Goal: Information Seeking & Learning: Learn about a topic

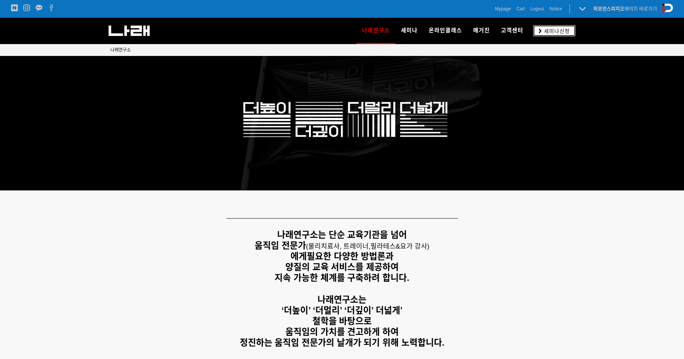
click at [553, 30] on span "세미나신청" at bounding box center [556, 30] width 28 height 7
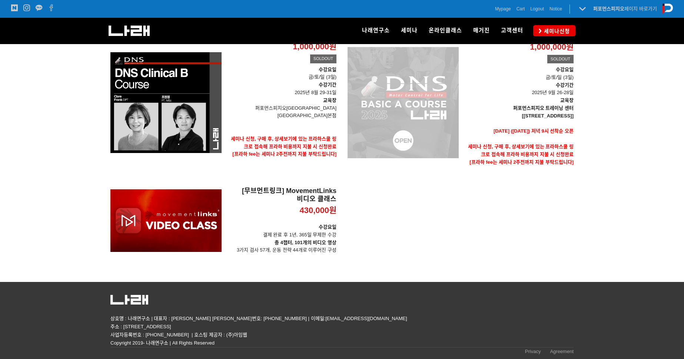
scroll to position [146, 0]
click at [415, 150] on div "[DNS 2025 - CLINICAL Basic A Course] 1,000,000원 TIME SALE SOLDOUT" at bounding box center [403, 103] width 111 height 158
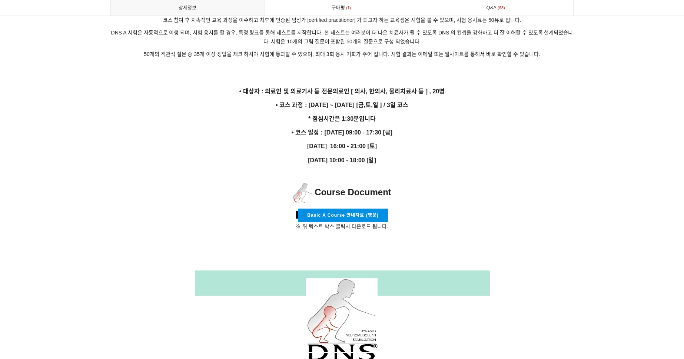
scroll to position [1292, 0]
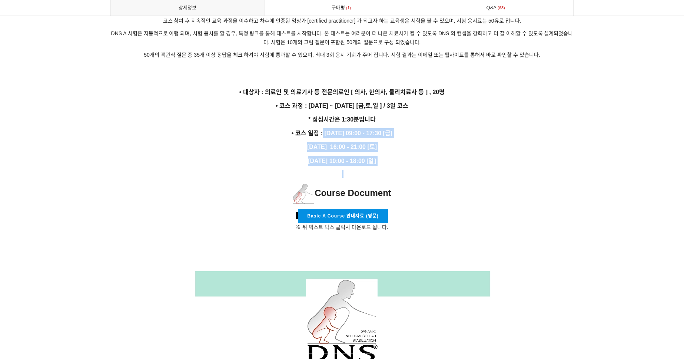
drag, startPoint x: 322, startPoint y: 121, endPoint x: 426, endPoint y: 160, distance: 111.0
click at [425, 170] on p at bounding box center [341, 174] width 463 height 8
drag, startPoint x: 394, startPoint y: 151, endPoint x: 321, endPoint y: 125, distance: 77.3
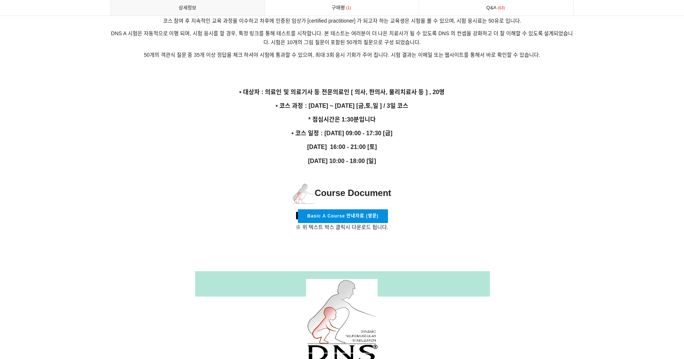
drag, startPoint x: 321, startPoint y: 125, endPoint x: 326, endPoint y: 121, distance: 6.9
click at [326, 130] on strong "• 코스 일정 : 9월 26일 09:00 - 17:30 [금]" at bounding box center [342, 133] width 101 height 6
drag, startPoint x: 351, startPoint y: 135, endPoint x: 393, endPoint y: 133, distance: 42.6
click at [393, 142] on p "9월 27일 16:00 - 21:00 [토]" at bounding box center [341, 147] width 463 height 10
drag, startPoint x: 393, startPoint y: 133, endPoint x: 366, endPoint y: 149, distance: 31.0
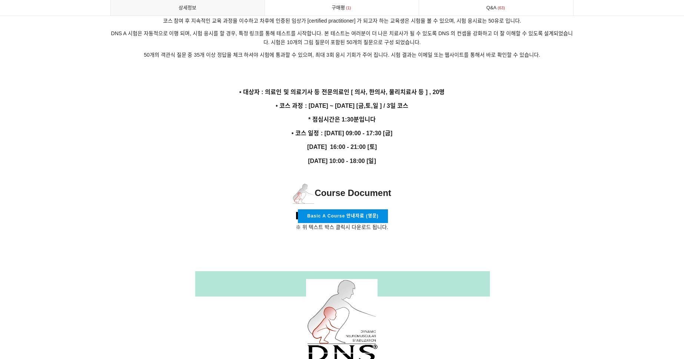
click at [366, 158] on strong "9월 28일 10:00 - 18:00 [일]" at bounding box center [342, 161] width 68 height 6
drag, startPoint x: 346, startPoint y: 149, endPoint x: 395, endPoint y: 149, distance: 48.9
click at [395, 156] on p "9월 28일 10:00 - 18:00 [일]" at bounding box center [341, 161] width 463 height 10
drag, startPoint x: 395, startPoint y: 149, endPoint x: 418, endPoint y: 156, distance: 24.0
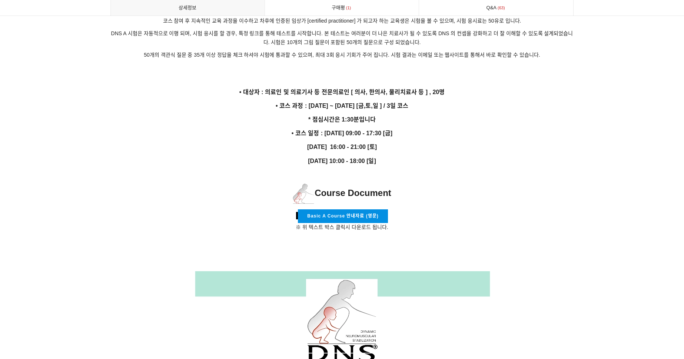
drag, startPoint x: 382, startPoint y: 155, endPoint x: 370, endPoint y: 157, distance: 12.7
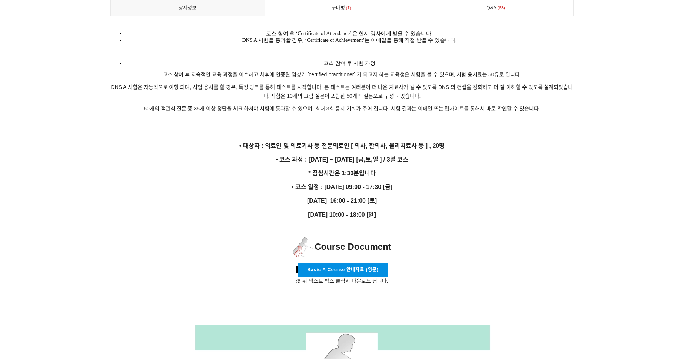
scroll to position [1239, 0]
click at [405, 182] on p "• 코스 일정 : 9월 26일 09:00 - 17:30 [금]" at bounding box center [341, 187] width 463 height 10
drag, startPoint x: 292, startPoint y: 173, endPoint x: 409, endPoint y: 207, distance: 122.2
drag, startPoint x: 409, startPoint y: 207, endPoint x: 393, endPoint y: 207, distance: 15.9
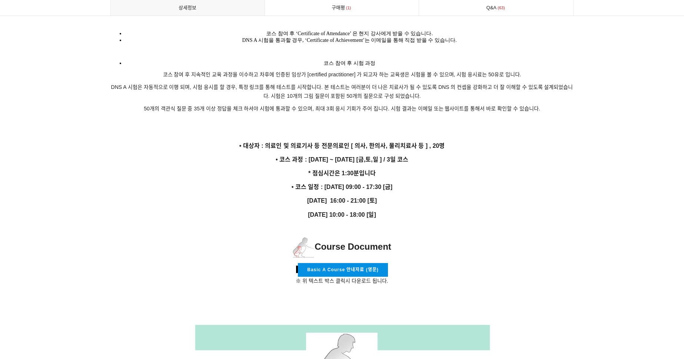
click at [376, 212] on strong "9월 28일 10:00 - 18:00 [일]" at bounding box center [342, 215] width 68 height 6
drag, startPoint x: 399, startPoint y: 204, endPoint x: 304, endPoint y: 161, distance: 104.5
drag, startPoint x: 304, startPoint y: 161, endPoint x: 296, endPoint y: 178, distance: 18.4
click at [296, 184] on strong "• 코스 일정 : 9월 26일 09:00 - 17:30 [금]" at bounding box center [342, 187] width 101 height 6
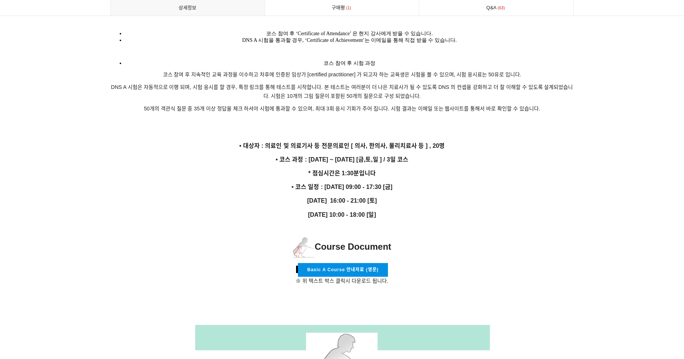
drag, startPoint x: 290, startPoint y: 177, endPoint x: 296, endPoint y: 177, distance: 6.3
click at [296, 182] on p "• 코스 일정 : 9월 26일 09:00 - 17:30 [금]" at bounding box center [341, 187] width 463 height 10
click at [293, 184] on strong "• 코스 일정 : 9월 26일 09:00 - 17:30 [금]" at bounding box center [342, 187] width 101 height 6
drag, startPoint x: 295, startPoint y: 175, endPoint x: 396, endPoint y: 207, distance: 106.7
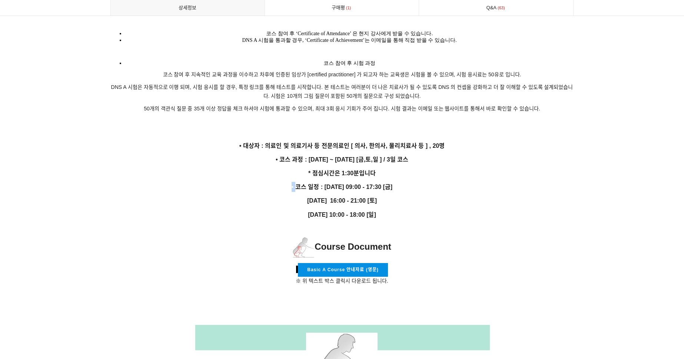
click at [396, 210] on p "9월 28일 10:00 - 18:00 [일]" at bounding box center [341, 215] width 463 height 10
drag, startPoint x: 394, startPoint y: 204, endPoint x: 270, endPoint y: 179, distance: 126.7
copy div "• 코스 일정 : 9월 26일 09:00 - 17:30 [금] 9월 27일 16:00 - 21:00 [토] 9월 28일 10:00 - 18:0…"
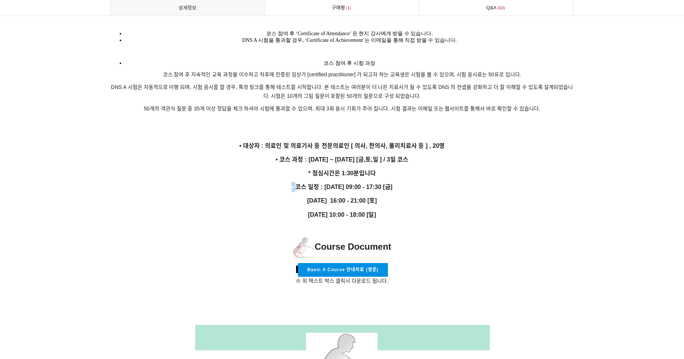
drag, startPoint x: 517, startPoint y: 156, endPoint x: 476, endPoint y: 163, distance: 41.4
click at [476, 168] on p "* 점심시간은 1:30분입니다" at bounding box center [341, 173] width 463 height 10
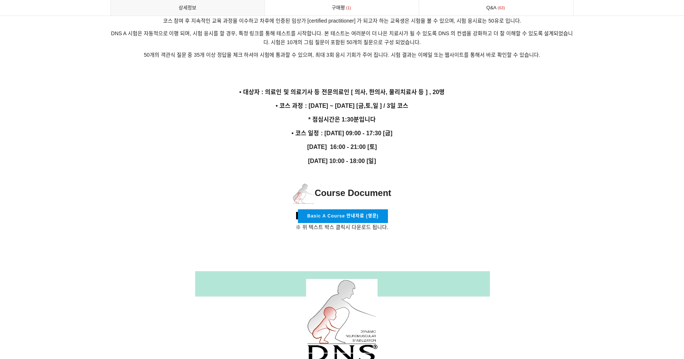
scroll to position [1292, 0]
drag, startPoint x: 323, startPoint y: 120, endPoint x: 398, endPoint y: 147, distance: 79.5
click at [399, 156] on p "9월 28일 10:00 - 18:00 [일]" at bounding box center [341, 161] width 463 height 10
drag, startPoint x: 320, startPoint y: 124, endPoint x: 396, endPoint y: 152, distance: 81.4
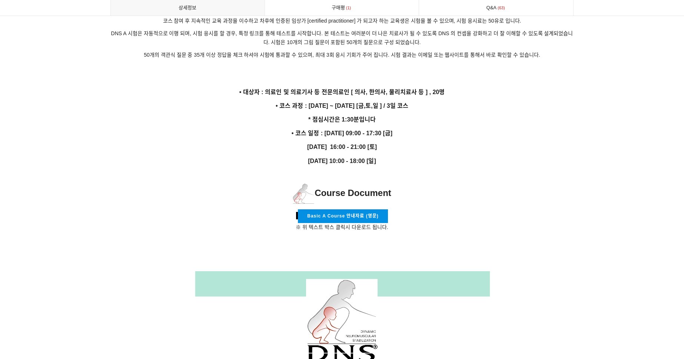
click at [396, 156] on p "9월 28일 10:00 - 18:00 [일]" at bounding box center [341, 161] width 463 height 10
drag, startPoint x: 395, startPoint y: 152, endPoint x: 323, endPoint y: 118, distance: 79.6
click at [317, 130] on strong "• 코스 일정 : 9월 26일 09:00 - 17:30 [금]" at bounding box center [342, 133] width 101 height 6
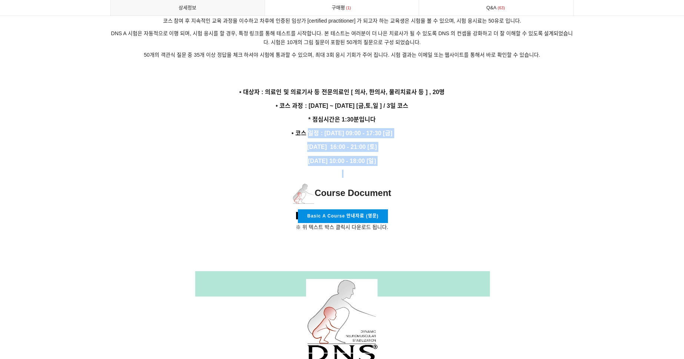
drag, startPoint x: 309, startPoint y: 121, endPoint x: 408, endPoint y: 158, distance: 105.5
drag, startPoint x: 408, startPoint y: 158, endPoint x: 398, endPoint y: 155, distance: 9.7
click at [398, 156] on p "9월 28일 10:00 - 18:00 [일]" at bounding box center [341, 161] width 463 height 10
drag, startPoint x: 396, startPoint y: 150, endPoint x: 279, endPoint y: 124, distance: 120.5
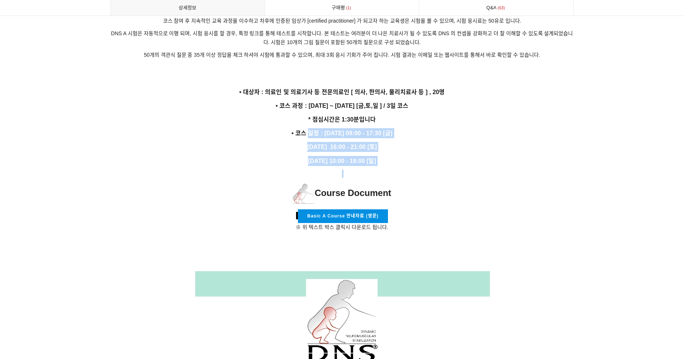
click at [279, 128] on p "• 코스 일정 : 9월 26일 09:00 - 17:30 [금]" at bounding box center [341, 133] width 463 height 10
drag, startPoint x: 367, startPoint y: 151, endPoint x: 389, endPoint y: 152, distance: 21.5
click at [376, 158] on strong "9월 28일 10:00 - 18:00 [일]" at bounding box center [342, 161] width 68 height 6
drag, startPoint x: 389, startPoint y: 152, endPoint x: 394, endPoint y: 153, distance: 5.6
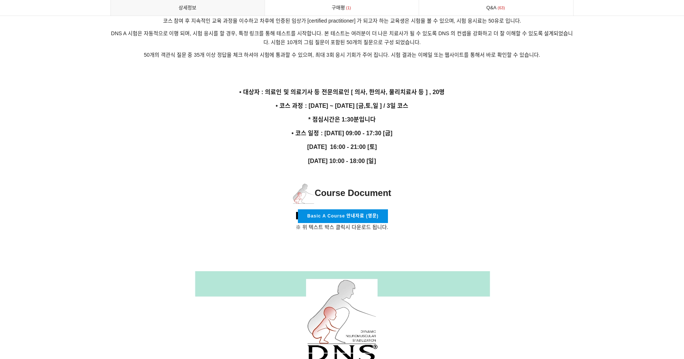
click at [394, 156] on p "9월 28일 10:00 - 18:00 [일]" at bounding box center [341, 161] width 463 height 10
drag, startPoint x: 392, startPoint y: 153, endPoint x: 288, endPoint y: 123, distance: 108.1
drag, startPoint x: 288, startPoint y: 123, endPoint x: 326, endPoint y: 136, distance: 39.9
click at [326, 144] on strong "9월 27일 16:00 - 21:00 [토]" at bounding box center [342, 147] width 70 height 6
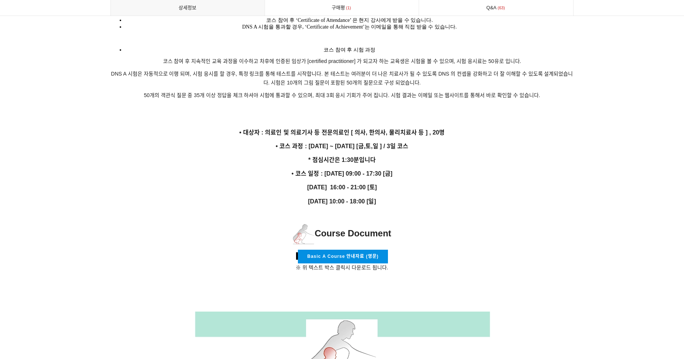
scroll to position [1239, 0]
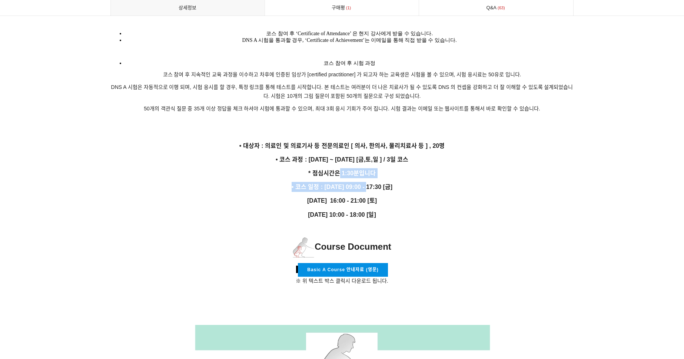
drag, startPoint x: 339, startPoint y: 161, endPoint x: 388, endPoint y: 189, distance: 56.0
drag, startPoint x: 388, startPoint y: 189, endPoint x: 411, endPoint y: 199, distance: 25.4
click at [411, 210] on p "9월 28일 10:00 - 18:00 [일]" at bounding box center [341, 215] width 463 height 10
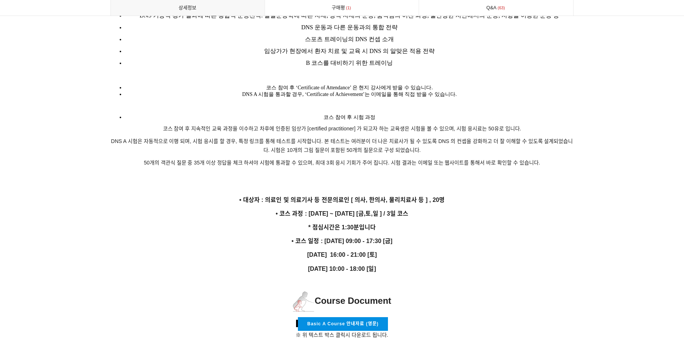
scroll to position [1185, 0]
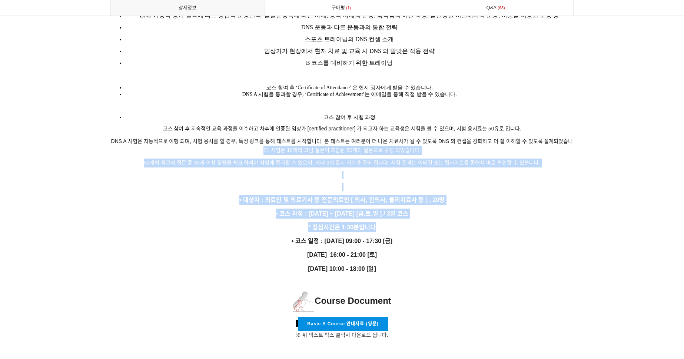
drag, startPoint x: 376, startPoint y: 218, endPoint x: 236, endPoint y: 138, distance: 161.1
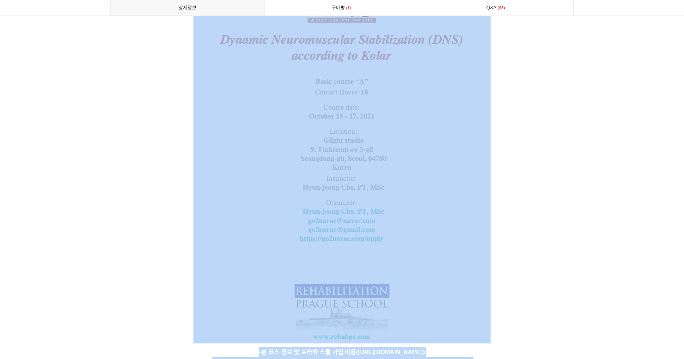
scroll to position [1663, 0]
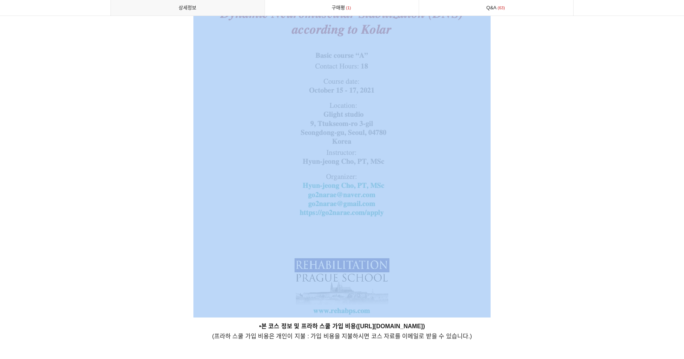
drag, startPoint x: 236, startPoint y: 138, endPoint x: 541, endPoint y: 93, distance: 308.3
click at [538, 94] on p at bounding box center [341, 108] width 463 height 417
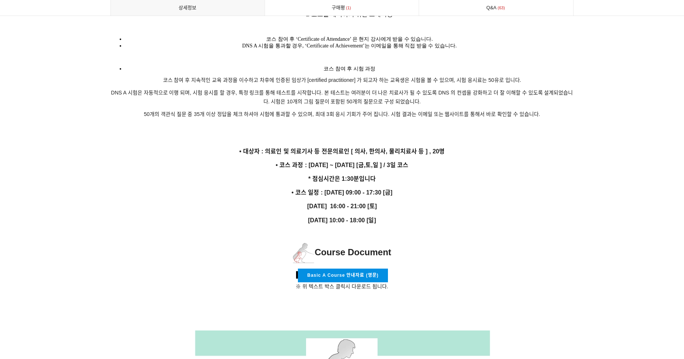
scroll to position [1232, 0]
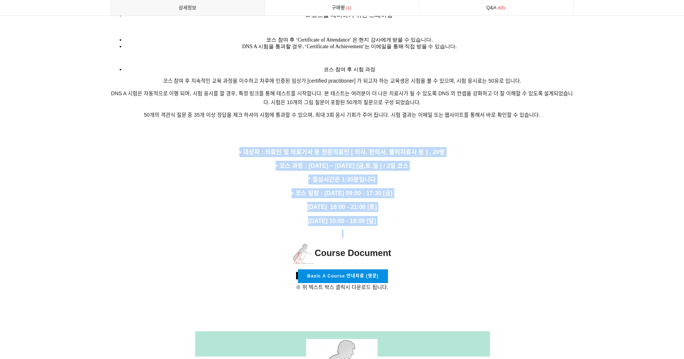
drag, startPoint x: 240, startPoint y: 140, endPoint x: 391, endPoint y: 224, distance: 172.7
click at [391, 230] on p at bounding box center [341, 234] width 463 height 8
drag, startPoint x: 406, startPoint y: 209, endPoint x: 263, endPoint y: 116, distance: 170.2
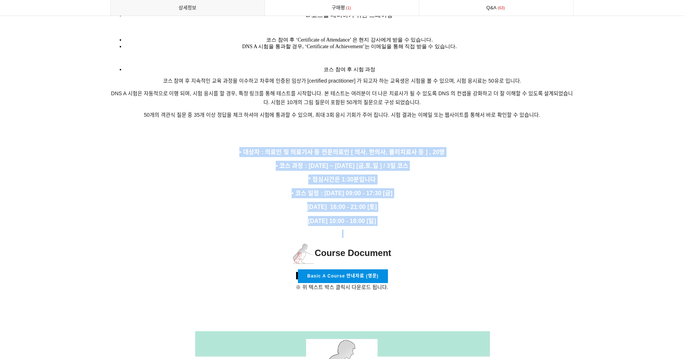
click at [263, 123] on p at bounding box center [341, 127] width 463 height 8
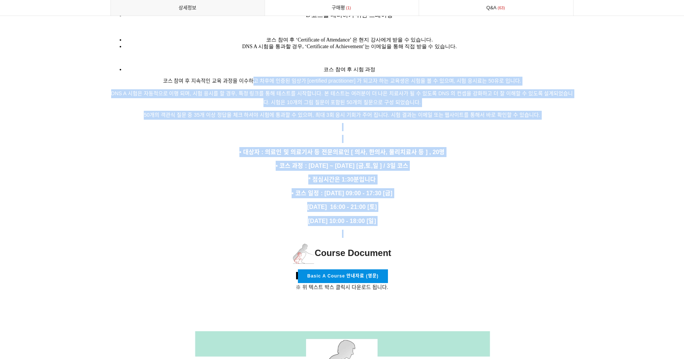
drag, startPoint x: 253, startPoint y: 75, endPoint x: 409, endPoint y: 218, distance: 212.2
drag, startPoint x: 378, startPoint y: 216, endPoint x: 193, endPoint y: 117, distance: 209.9
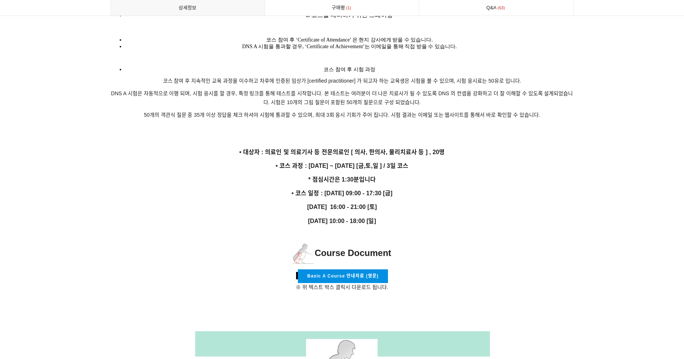
drag, startPoint x: 193, startPoint y: 117, endPoint x: 184, endPoint y: 103, distance: 17.0
click at [184, 112] on span "50개의 객관식 질문 중 35개 이상 정답을 체크 하셔야 시험에 통과할 수 있으며, 최대 3회 응시 기회가 주어 집니다. 시험 결과는 이메일 …" at bounding box center [342, 115] width 396 height 6
click at [197, 112] on span "50개의 객관식 질문 중 35개 이상 정답을 체크 하셔야 시험에 통과할 수 있으며, 최대 3회 응시 기회가 주어 집니다. 시험 결과는 이메일 …" at bounding box center [342, 115] width 396 height 6
click at [345, 135] on p at bounding box center [341, 139] width 463 height 8
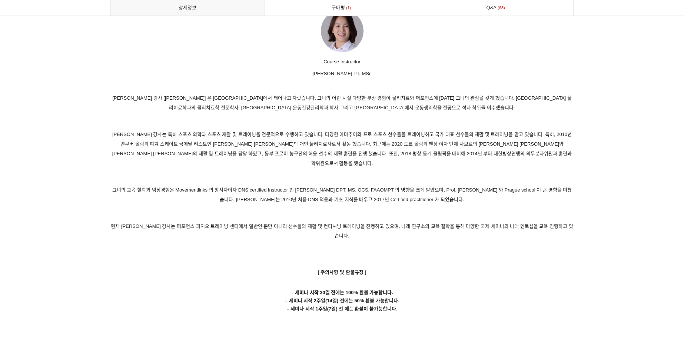
scroll to position [3585, 0]
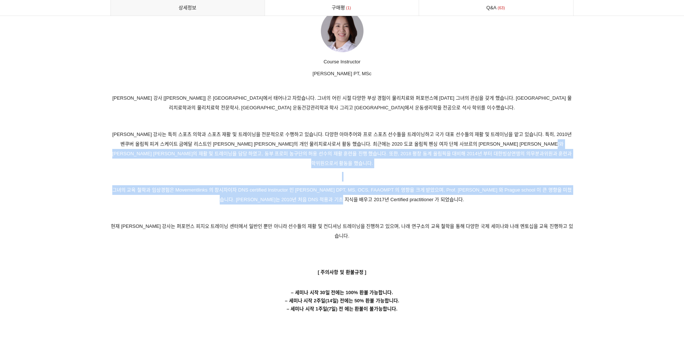
drag, startPoint x: 351, startPoint y: 179, endPoint x: 203, endPoint y: 143, distance: 152.2
click at [203, 143] on p "조현정 강사는 특히 스포츠 의학과 스포츠 재활 및 트레이닝을 전문적으로 수행하고 있습니다. 다양한 아마추어와 프로 스포츠 선수들을 트레이닝하고…" at bounding box center [341, 149] width 463 height 39
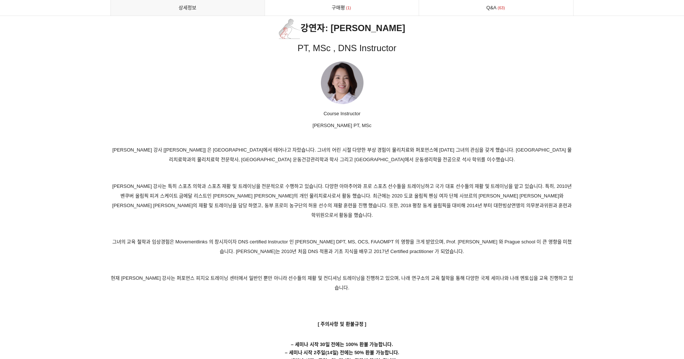
scroll to position [3478, 0]
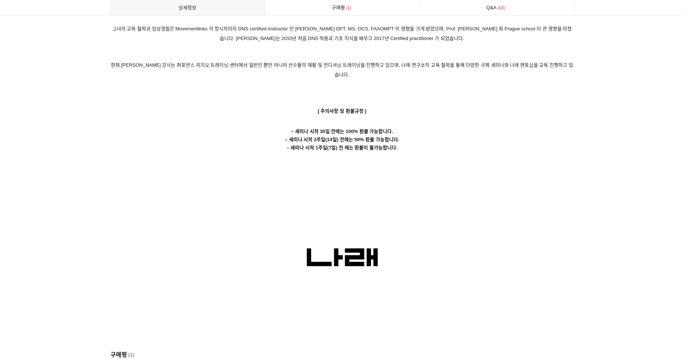
drag, startPoint x: 302, startPoint y: 75, endPoint x: 462, endPoint y: 366, distance: 332.3
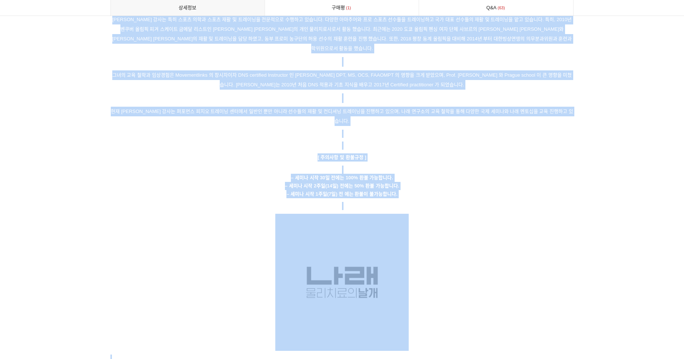
click at [467, 219] on p at bounding box center [341, 282] width 463 height 137
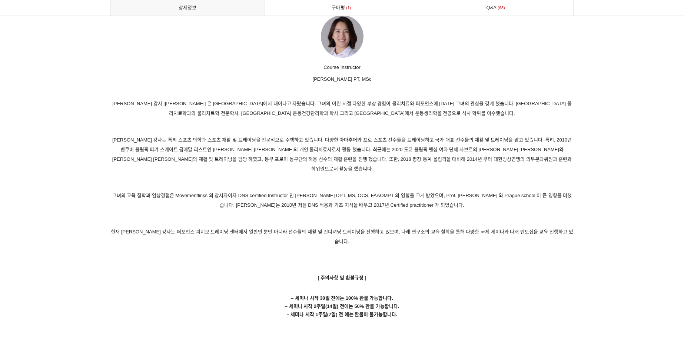
scroll to position [3585, 0]
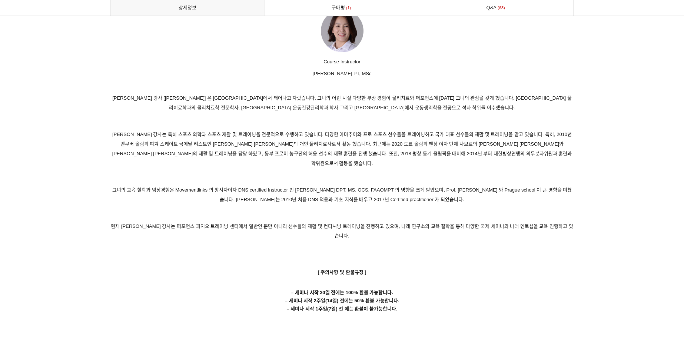
click at [337, 222] on p "현재 조현정 강사는 퍼포먼스 피지오 트레이닝 센터에서 일반인 뿐만 아니라 선수들의 재활 및 컨디셔닝 트레이닝을 진행하고 있으며, 나래 연구소의…" at bounding box center [341, 231] width 463 height 19
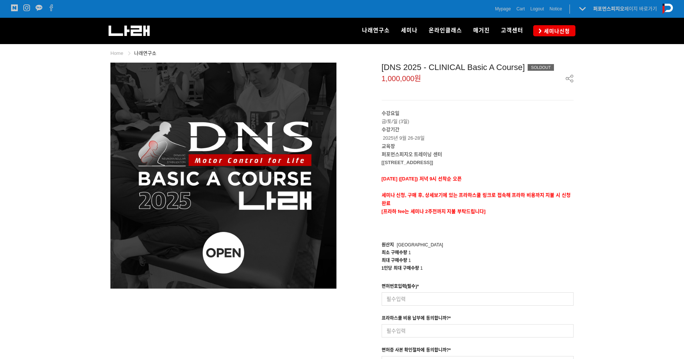
scroll to position [0, 0]
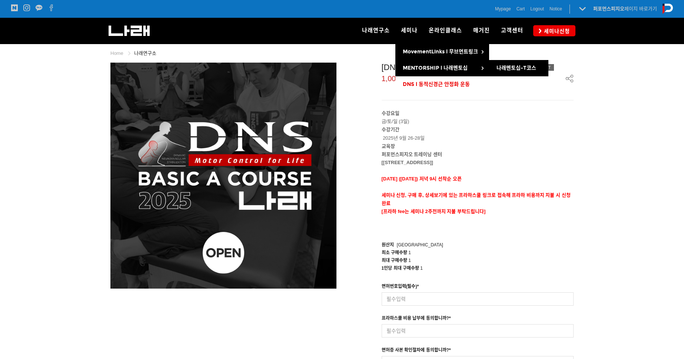
click at [421, 83] on span "DNS l 동적신경근 안정화 운동" at bounding box center [436, 84] width 67 height 6
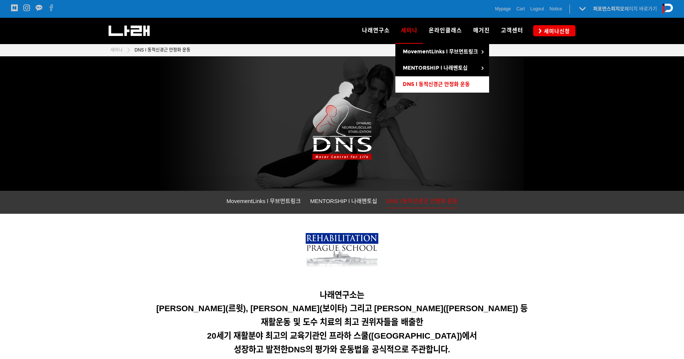
click at [461, 83] on span "DNS l 동적신경근 안정화 운동" at bounding box center [436, 84] width 67 height 6
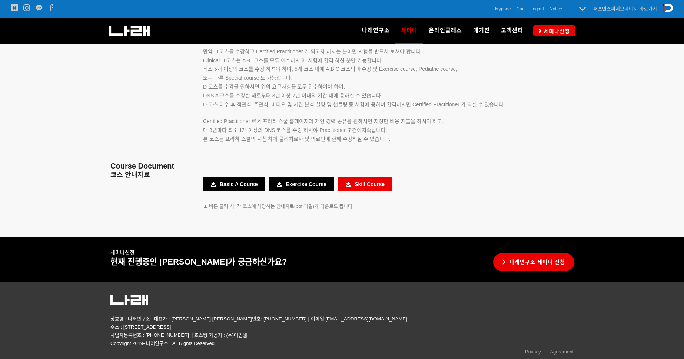
scroll to position [1317, 0]
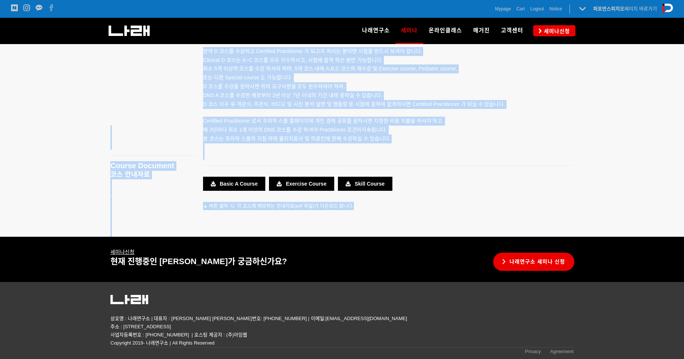
drag, startPoint x: 383, startPoint y: 210, endPoint x: 124, endPoint y: 125, distance: 272.7
click at [123, 127] on main "Course Objectives DNS 세미나 목표 Course Notice 코스 유의사항 Course Category 코스 구분 Course…" at bounding box center [342, 36] width 474 height 402
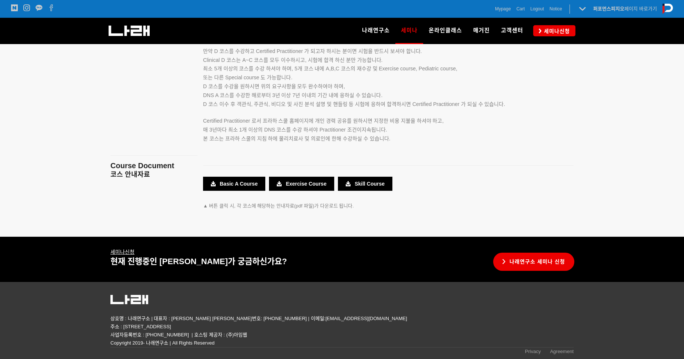
drag, startPoint x: 124, startPoint y: 125, endPoint x: 123, endPoint y: 120, distance: 4.8
click at [123, 120] on p at bounding box center [153, 121] width 87 height 8
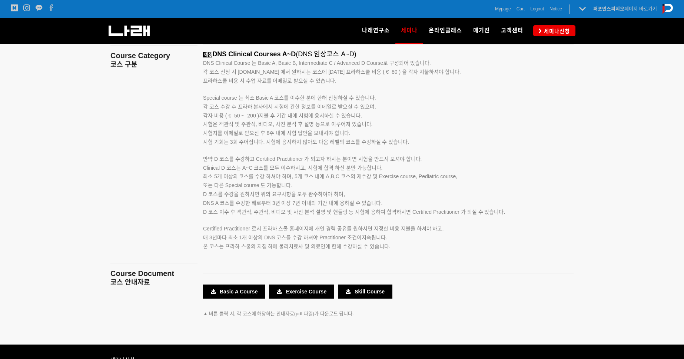
scroll to position [1209, 0]
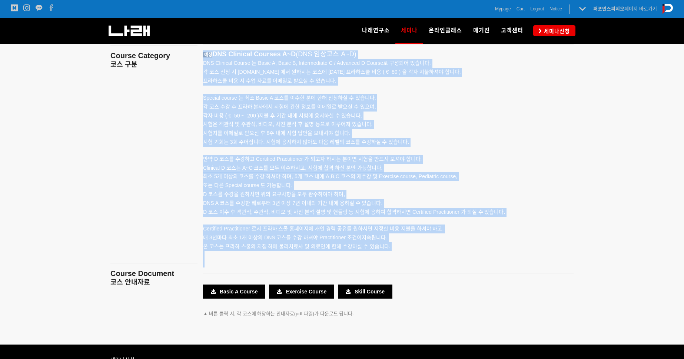
drag, startPoint x: 200, startPoint y: 55, endPoint x: 432, endPoint y: 269, distance: 314.7
click at [432, 269] on div "Developmental Kinesiology (발달 운동학) 의 기초지식을 기반으로, 생후 1년의 주기 동안 이루어지는 정상적인 움직임 발달…" at bounding box center [389, 144] width 382 height 402
drag, startPoint x: 432, startPoint y: 269, endPoint x: 431, endPoint y: 262, distance: 7.1
click at [431, 262] on p at bounding box center [379, 263] width 352 height 8
drag, startPoint x: 422, startPoint y: 256, endPoint x: 179, endPoint y: 95, distance: 292.3
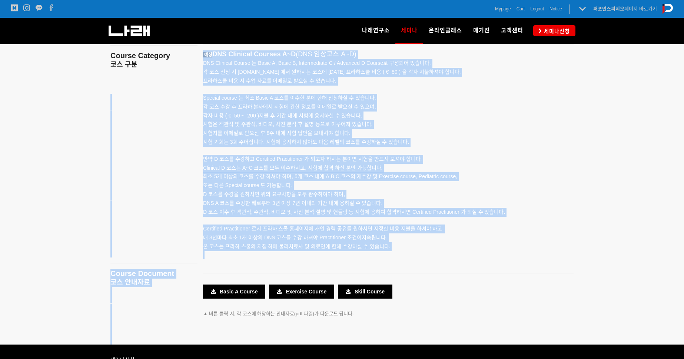
click at [179, 95] on main "Course Objectives DNS 세미나 목표 Course Notice 코스 유의사항 Course Category 코스 구분 Course…" at bounding box center [342, 144] width 474 height 402
click at [179, 95] on p at bounding box center [153, 98] width 87 height 8
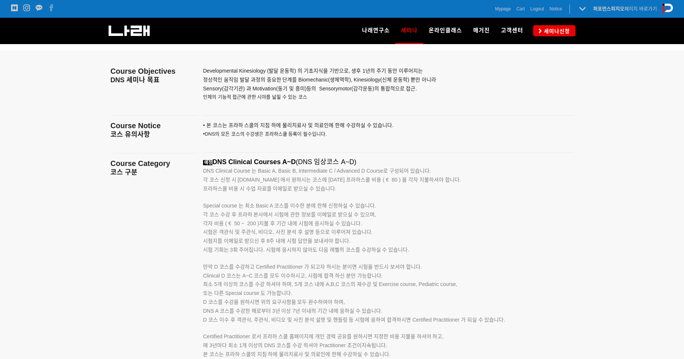
scroll to position [1101, 0]
drag, startPoint x: 250, startPoint y: 313, endPoint x: 354, endPoint y: 293, distance: 105.7
click at [354, 293] on p "Clinical D 코스는 A~C 코스를 모두 이수하시고, 시험에 합격 하신 분만 가능합니다. 최소 5개 이상의 코스를 수강 하셔야 하며, 5…" at bounding box center [379, 298] width 352 height 53
drag, startPoint x: 354, startPoint y: 293, endPoint x: 335, endPoint y: 293, distance: 18.9
click at [335, 293] on p "Clinical D 코스는 A~C 코스를 모두 이수하시고, 시험에 합격 하신 분만 가능합니다. 최소 5개 이상의 코스를 수강 하셔야 하며, 5…" at bounding box center [379, 298] width 352 height 53
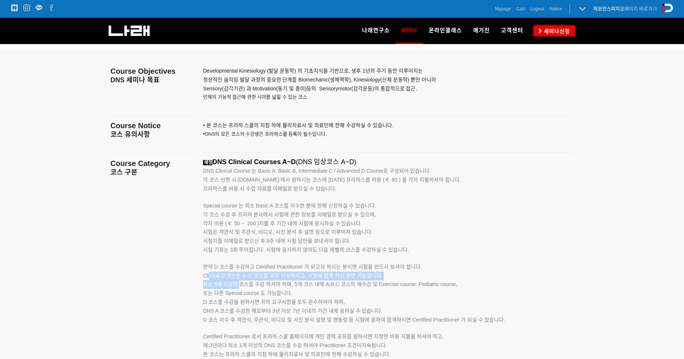
drag, startPoint x: 209, startPoint y: 280, endPoint x: 240, endPoint y: 281, distance: 31.1
click at [240, 281] on p "Clinical D 코스는 A~C 코스를 모두 이수하시고, 시험에 합격 하신 분만 가능합니다. 최소 5개 이상의 코스를 수강 하셔야 하며, 5…" at bounding box center [379, 298] width 352 height 53
drag, startPoint x: 240, startPoint y: 281, endPoint x: 220, endPoint y: 280, distance: 20.4
click at [220, 280] on p "Clinical D 코스는 A~C 코스를 모두 이수하시고, 시험에 합격 하신 분만 가능합니다. 최소 5개 이상의 코스를 수강 하셔야 하며, 5…" at bounding box center [379, 298] width 352 height 53
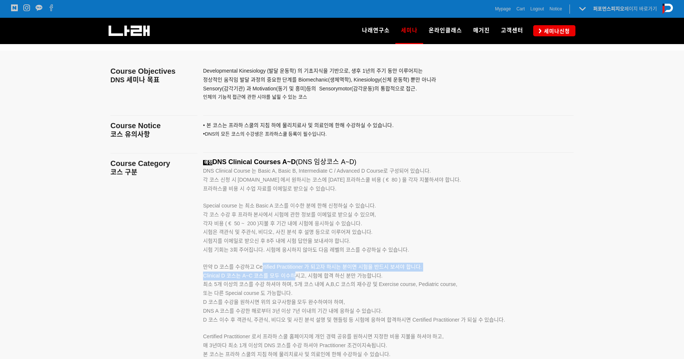
drag, startPoint x: 262, startPoint y: 268, endPoint x: 296, endPoint y: 273, distance: 34.4
click at [296, 273] on div "예정 DNS Clinical Courses A~D (DNS 임상코스 A~D) DNS Clinical Course 는 Basic A, Basic…" at bounding box center [379, 266] width 352 height 217
drag, startPoint x: 296, startPoint y: 273, endPoint x: 267, endPoint y: 275, distance: 28.6
click at [267, 275] on span "Clinical D 코스는 A~C 코스를 모두 이수하시고, 시험에 합격 하신 분만 가능합니다." at bounding box center [292, 276] width 179 height 6
click at [225, 275] on span "Clinical D 코스는 A~C 코스를 모두 이수하시고, 시험에 합격 하신 분만 가능합니다." at bounding box center [292, 276] width 179 height 6
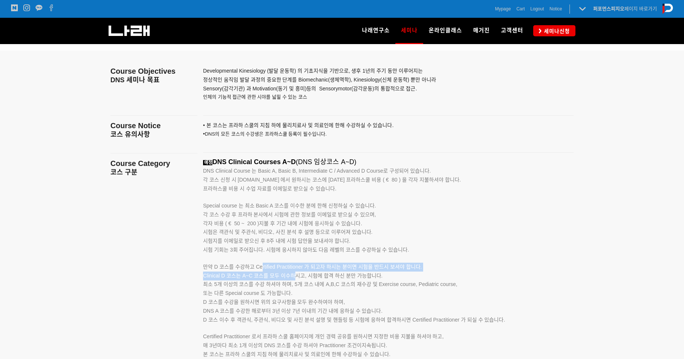
click at [213, 279] on p "Clinical D 코스는 A~C 코스를 모두 이수하시고, 시험에 합격 하신 분만 가능합니다. 최소 5개 이상의 코스를 수강 하셔야 하며, 5…" at bounding box center [379, 298] width 352 height 53
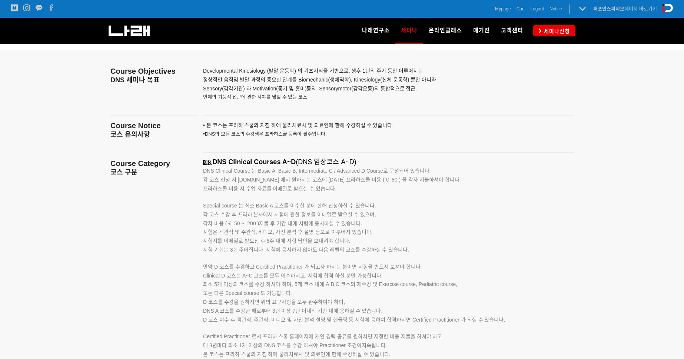
drag, startPoint x: 213, startPoint y: 284, endPoint x: 413, endPoint y: 295, distance: 200.4
click at [413, 295] on p "Clinical D 코스는 A~C 코스를 모두 이수하시고, 시험에 합격 하신 분만 가능합니다. 최소 5개 이상의 코스를 수강 하셔야 하며, 5…" at bounding box center [379, 298] width 352 height 53
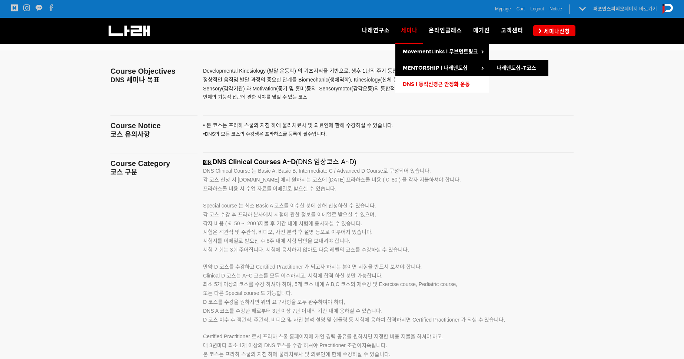
click at [429, 81] on span "DNS l 동적신경근 안정화 운동" at bounding box center [436, 84] width 67 height 6
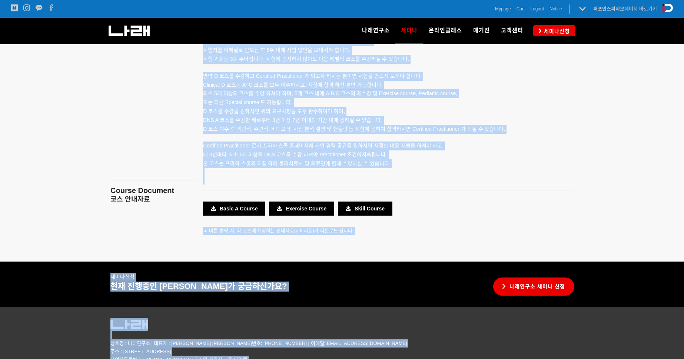
scroll to position [1317, 0]
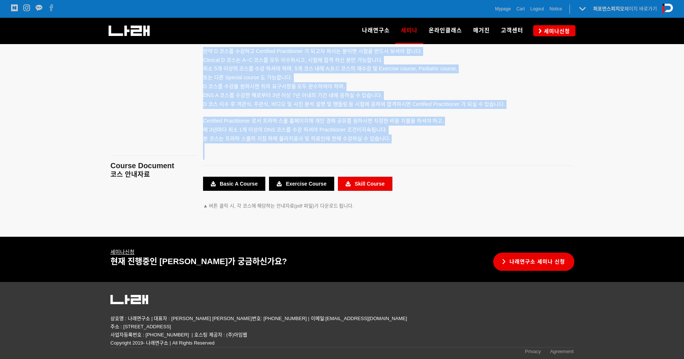
drag, startPoint x: 235, startPoint y: 136, endPoint x: 361, endPoint y: 190, distance: 137.6
click at [361, 190] on div "Developmental Kinesiology (발달 운동학) 의 기초지식을 기반으로, 생후 1년의 주기 동안 이루어지는 정상적인 움직임 발달…" at bounding box center [389, 36] width 382 height 402
click at [387, 127] on span "지속됩니다." at bounding box center [375, 130] width 26 height 6
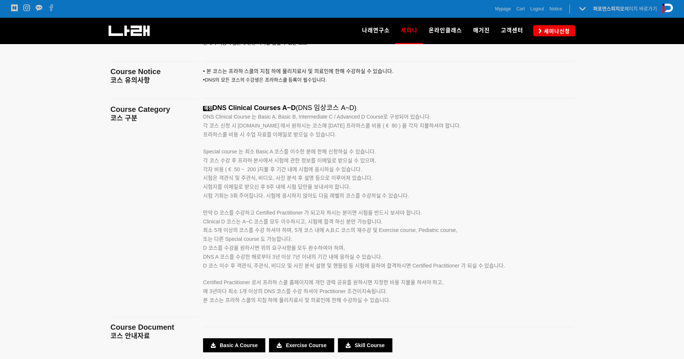
scroll to position [1155, 0]
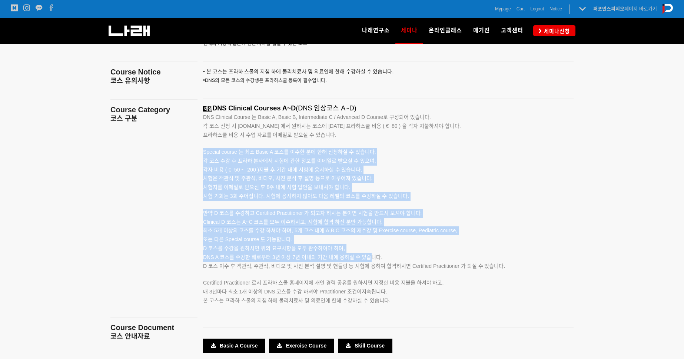
drag, startPoint x: 204, startPoint y: 151, endPoint x: 372, endPoint y: 261, distance: 200.4
click at [372, 261] on div "예정 DNS Clinical Courses A~D (DNS 임상코스 A~D) DNS Clinical Course 는 Basic A, Basic…" at bounding box center [379, 212] width 352 height 217
click at [372, 261] on p "Clinical D 코스는 A~C 코스를 모두 이수하시고, 시험에 합격 하신 분만 가능합니다. 최소 5개 이상의 코스를 수강 하셔야 하며, 5…" at bounding box center [379, 244] width 352 height 53
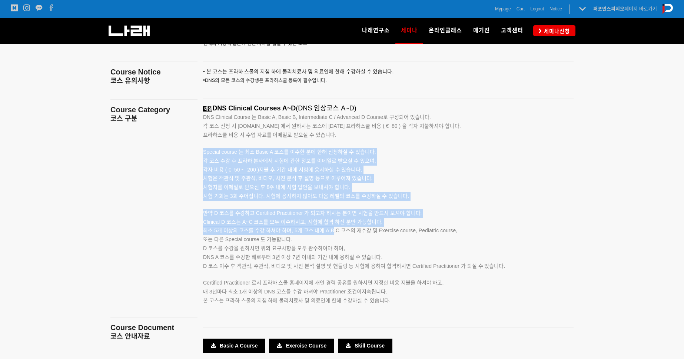
drag, startPoint x: 201, startPoint y: 152, endPoint x: 333, endPoint y: 233, distance: 154.9
click at [333, 233] on div "예정 DNS Clinical Courses A~D (DNS 임상코스 A~D) DNS Clinical Course 는 Basic A, Basic…" at bounding box center [389, 212] width 382 height 217
click at [333, 233] on span "최소 5개 이상의 코스를 수강 하셔야 하며, 5개 코스 내에 A,B,C 코스의 재수강 및 Exercise course, Pediatric co…" at bounding box center [330, 231] width 254 height 6
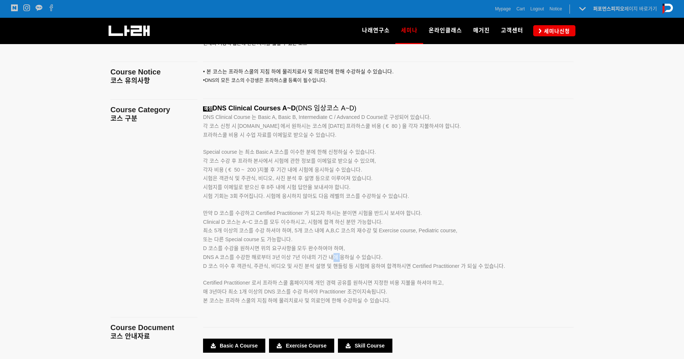
drag, startPoint x: 339, startPoint y: 254, endPoint x: 328, endPoint y: 254, distance: 11.5
click at [329, 255] on span "DNS A 코스를 수강한 해로부터 3년 이상 7년 이내의 기간 내에 응하실 수 있습니다." at bounding box center [292, 257] width 179 height 6
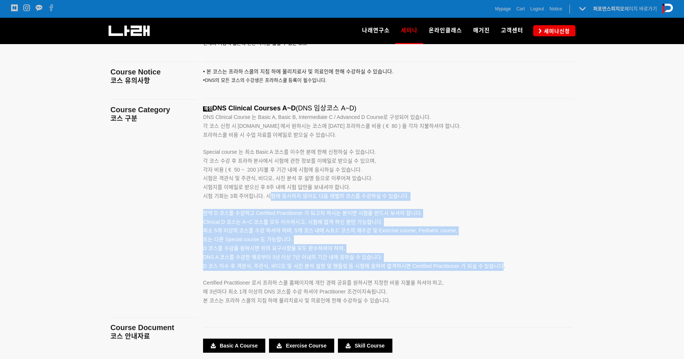
drag, startPoint x: 500, startPoint y: 268, endPoint x: 271, endPoint y: 193, distance: 240.9
click at [271, 193] on div "예정 DNS Clinical Courses A~D (DNS 임상코스 A~D) DNS Clinical Course 는 Basic A, Basic…" at bounding box center [379, 212] width 352 height 217
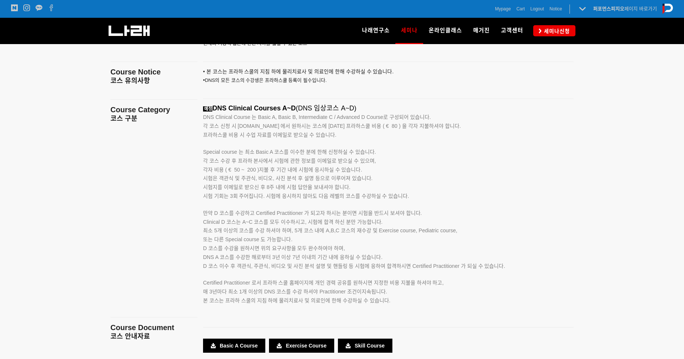
drag, startPoint x: 271, startPoint y: 193, endPoint x: 269, endPoint y: 186, distance: 6.8
click at [269, 186] on span "시험지를 이메일로 받으신 후 8주 내에 시험 답안을 보내셔야 합니다." at bounding box center [276, 187] width 147 height 6
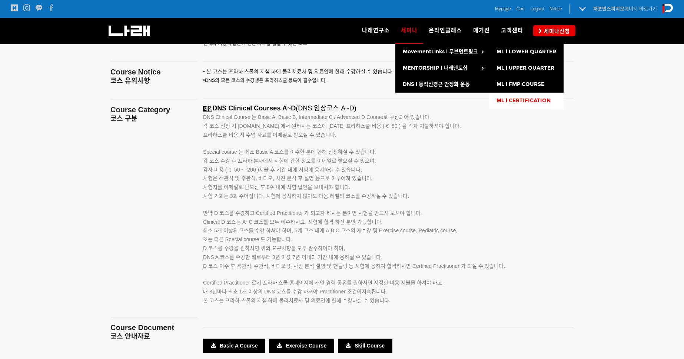
drag, startPoint x: 510, startPoint y: 99, endPoint x: 506, endPoint y: 94, distance: 6.3
click at [509, 99] on span "ML l CERTIFICATION" at bounding box center [524, 100] width 54 height 6
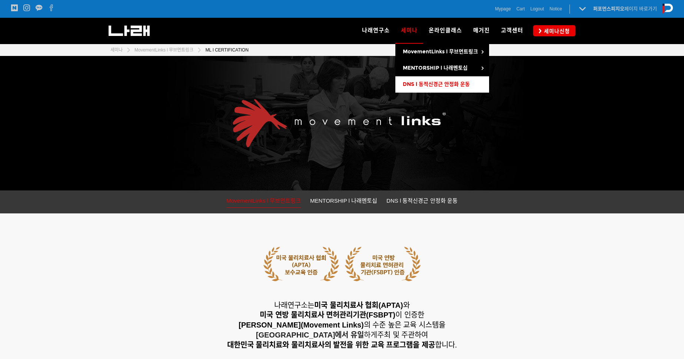
click at [435, 87] on span "DNS l 동적신경근 안정화 운동" at bounding box center [436, 84] width 67 height 6
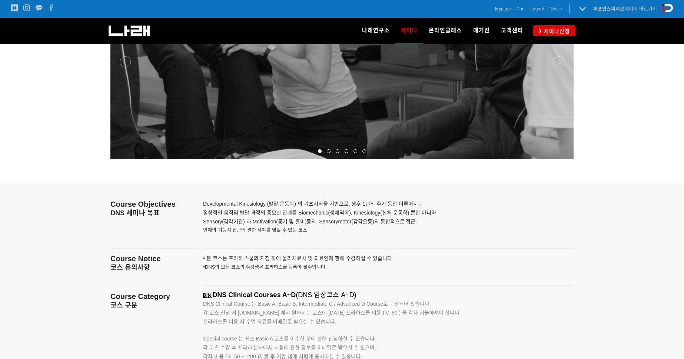
scroll to position [969, 0]
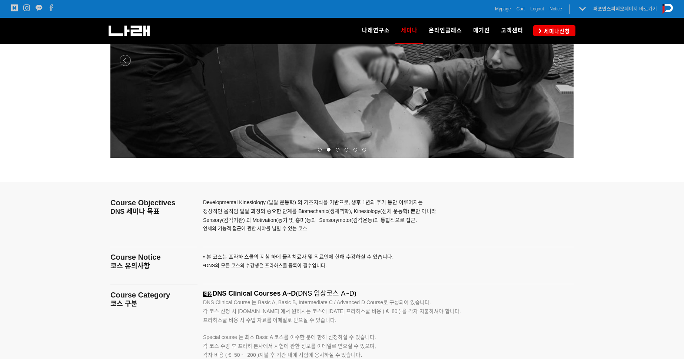
click at [556, 158] on div at bounding box center [341, 158] width 463 height 0
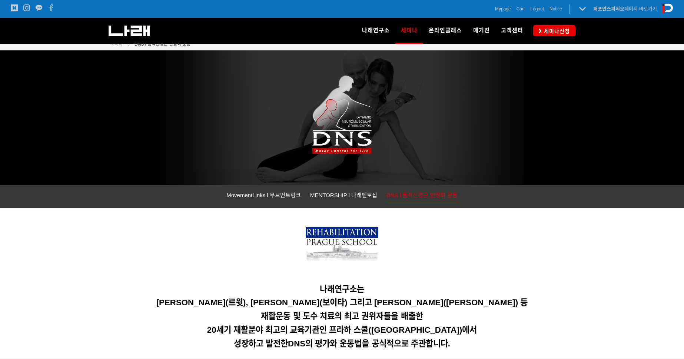
scroll to position [0, 0]
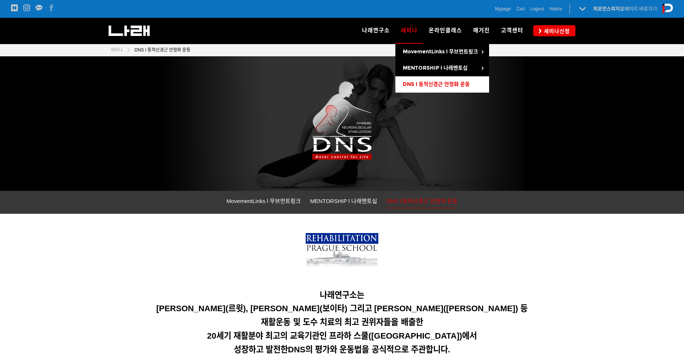
click at [441, 88] on link "DNS l 동적신경근 안정화 운동" at bounding box center [442, 84] width 94 height 16
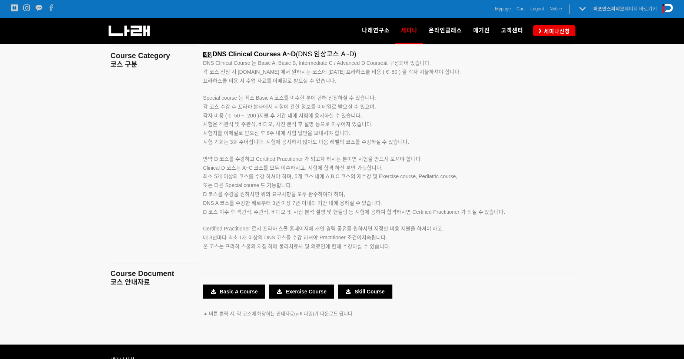
scroll to position [1209, 0]
drag, startPoint x: 396, startPoint y: 247, endPoint x: 384, endPoint y: 244, distance: 12.0
click at [384, 244] on p "본 코스는 프라하 스쿨의 지침 하에 물리치료사 및 의료인에 한해 수강하실 수 있습니다." at bounding box center [379, 246] width 352 height 9
click at [384, 244] on span "본 코스는 프라하 스쿨의 지침 하에 물리치료사 및 의료인에 한해 수강하실 수 있습니다." at bounding box center [296, 246] width 187 height 6
drag, startPoint x: 392, startPoint y: 248, endPoint x: 272, endPoint y: 146, distance: 158.5
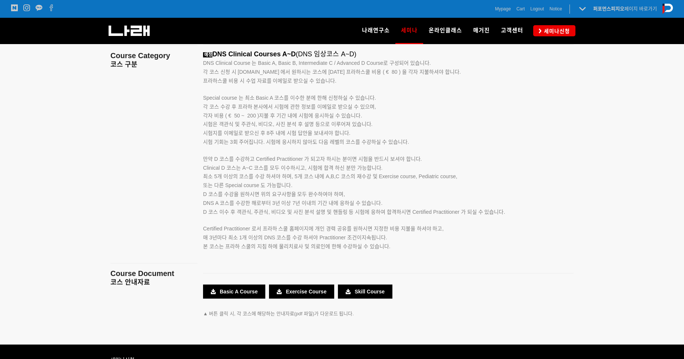
click at [271, 144] on div "예정 DNS Clinical Courses A~D (DNS 임상코스 A~D) DNS Clinical Course 는 Basic A, Basic…" at bounding box center [379, 158] width 352 height 217
click at [332, 229] on span "Certified Practitioner 로서 프라하 스쿨 홈페이지에 개인 경력 공유를 원하시면 지정한 비용 지불을 하셔야 하고," at bounding box center [323, 229] width 240 height 6
click at [374, 215] on p "Clinical D 코스는 A~C 코스를 모두 이수하시고, 시험에 합격 하신 분만 가능합니다. 최소 5개 이상의 코스를 수강 하셔야 하며, 5…" at bounding box center [379, 190] width 352 height 53
drag, startPoint x: 412, startPoint y: 212, endPoint x: 401, endPoint y: 208, distance: 12.3
click at [401, 208] on p "Clinical D 코스는 A~C 코스를 모두 이수하시고, 시험에 합격 하신 분만 가능합니다. 최소 5개 이상의 코스를 수강 하셔야 하며, 5…" at bounding box center [379, 190] width 352 height 53
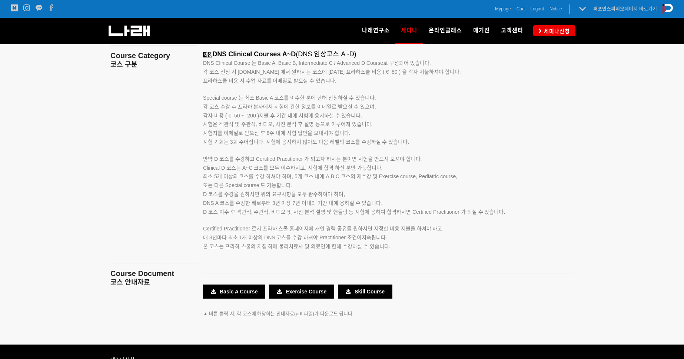
click at [396, 201] on p "Clinical D 코스는 A~C 코스를 모두 이수하시고, 시험에 합격 하신 분만 가능합니다. 최소 5개 이상의 코스를 수강 하셔야 하며, 5…" at bounding box center [379, 190] width 352 height 53
drag, startPoint x: 388, startPoint y: 212, endPoint x: 423, endPoint y: 225, distance: 37.6
click at [423, 225] on div "예정 DNS Clinical Courses A~D (DNS 임상코스 A~D) DNS Clinical Course 는 Basic A, Basic…" at bounding box center [379, 158] width 352 height 217
drag, startPoint x: 423, startPoint y: 225, endPoint x: 343, endPoint y: 223, distance: 80.4
click at [343, 223] on p "Certified Practitioner 로서 프라하 스쿨 홈페이지에 개인 경력 공유를 원하시면 지정한 비용 지불을 하셔야 하고, 매 3년마다…" at bounding box center [379, 229] width 352 height 26
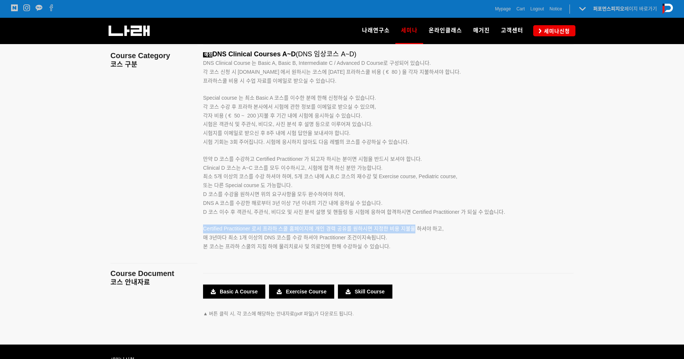
click at [345, 223] on p "Certified Practitioner 로서 프라하 스쿨 홈페이지에 개인 경력 공유를 원하시면 지정한 비용 지불을 하셔야 하고, 매 3년마다…" at bounding box center [379, 229] width 352 height 26
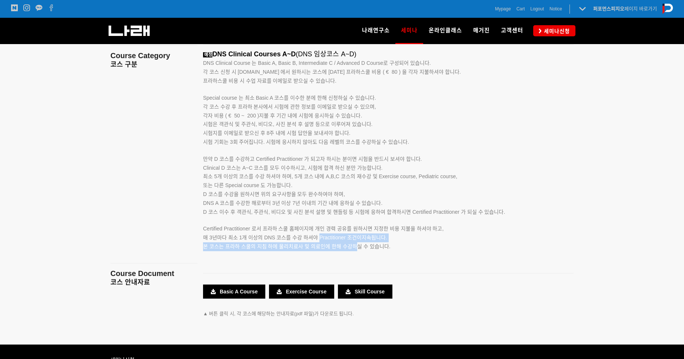
drag, startPoint x: 319, startPoint y: 238, endPoint x: 354, endPoint y: 247, distance: 36.0
click at [354, 247] on div "예정 DNS Clinical Courses A~D (DNS 임상코스 A~D) DNS Clinical Course 는 Basic A, Basic…" at bounding box center [379, 158] width 352 height 217
click at [354, 247] on span "본 코스는 프라하 스쿨의 지침 하에 물리치료사 및 의료인에 한해 수강하실 수 있습니다." at bounding box center [296, 246] width 187 height 6
drag, startPoint x: 313, startPoint y: 242, endPoint x: 266, endPoint y: 235, distance: 47.5
click at [266, 235] on p "Certified Practitioner 로서 프라하 스쿨 홈페이지에 개인 경력 공유를 원하시면 지정한 비용 지불을 하셔야 하고, 매 3년마다…" at bounding box center [379, 229] width 352 height 26
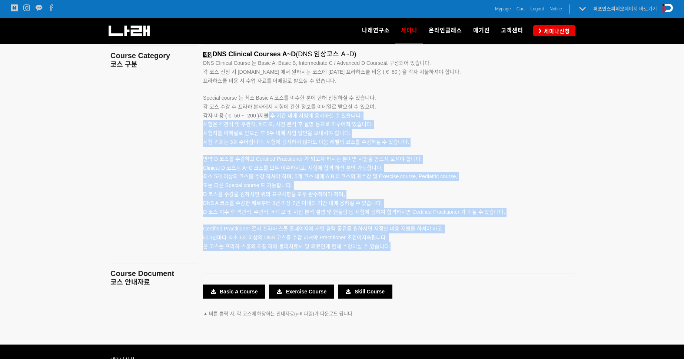
drag, startPoint x: 389, startPoint y: 250, endPoint x: 267, endPoint y: 117, distance: 180.1
click at [267, 117] on div "예정 DNS Clinical Courses A~D (DNS 임상코스 A~D) DNS Clinical Course 는 Basic A, Basic…" at bounding box center [379, 158] width 352 height 217
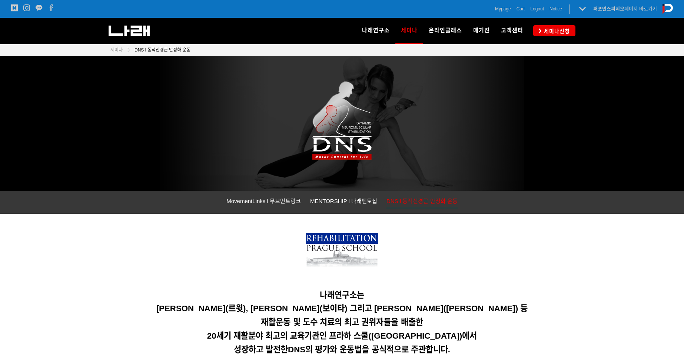
scroll to position [0, 0]
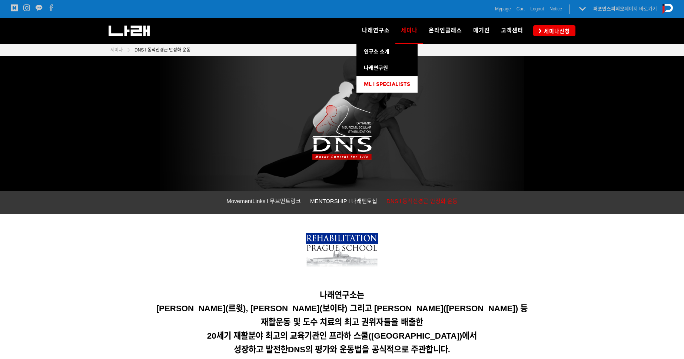
click at [379, 87] on span "ML l SPECIALISTS" at bounding box center [387, 84] width 46 height 6
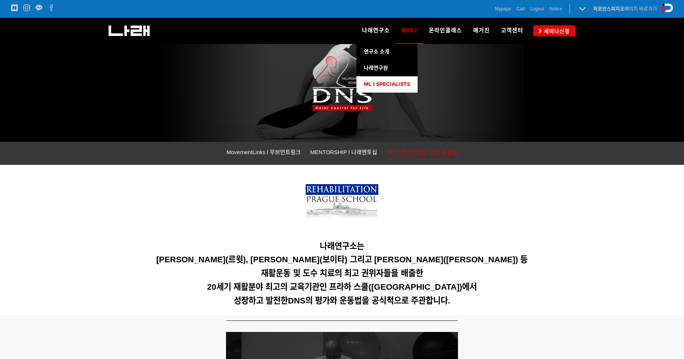
scroll to position [54, 0]
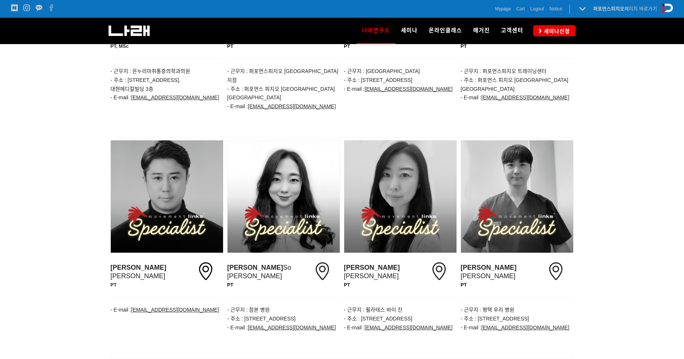
scroll to position [646, 0]
click at [523, 207] on div at bounding box center [517, 196] width 112 height 112
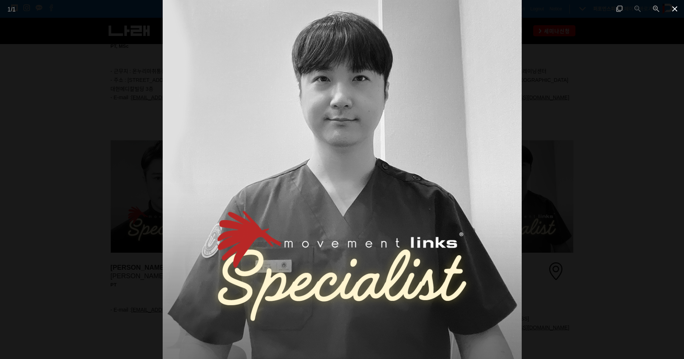
click at [678, 7] on span at bounding box center [675, 8] width 19 height 17
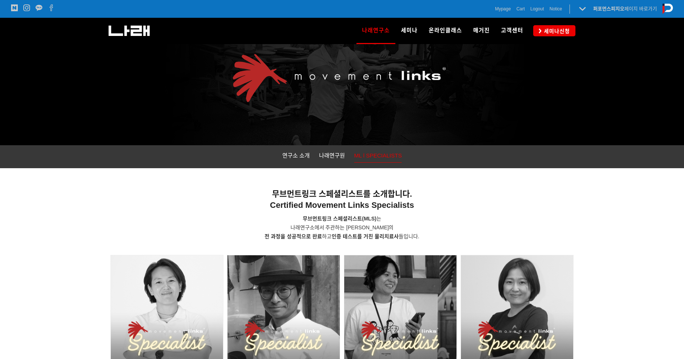
scroll to position [45, 0]
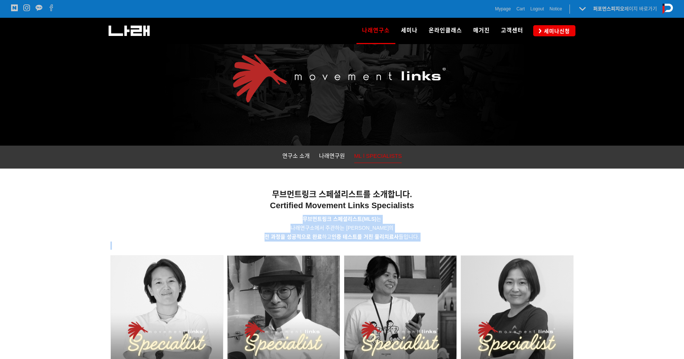
drag, startPoint x: 295, startPoint y: 216, endPoint x: 454, endPoint y: 248, distance: 161.7
click at [454, 248] on div "무브먼트링크 스페셜리스트를 소개합니다. Certified Movement Links Specialists 무브먼트링크 스페셜리스트 (MLS) …" at bounding box center [341, 211] width 463 height 77
drag, startPoint x: 454, startPoint y: 248, endPoint x: 424, endPoint y: 222, distance: 39.1
click at [424, 222] on p "무브먼트링크 스페셜리스트 (MLS) 는 나래연구소에서 주관하는 무브먼트링크 세미나의 전 과정을 성공적으로 완료 하고 인증 테스트를 거친 물리치…" at bounding box center [341, 228] width 463 height 26
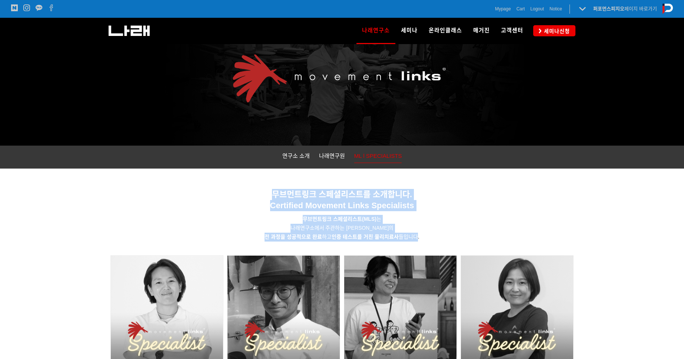
drag, startPoint x: 416, startPoint y: 238, endPoint x: 271, endPoint y: 192, distance: 151.9
click at [271, 192] on div "무브먼트링크 스페셜리스트를 소개합니다. Certified Movement Links Specialists 무브먼트링크 스페셜리스트 (MLS) …" at bounding box center [341, 211] width 463 height 77
click at [273, 192] on span "무브먼트링크 스페셜리스트를 소개합니다." at bounding box center [342, 194] width 140 height 9
drag, startPoint x: 265, startPoint y: 190, endPoint x: 431, endPoint y: 243, distance: 174.1
click at [431, 243] on div "무브먼트링크 스페셜리스트를 소개합니다. Certified Movement Links Specialists 무브먼트링크 스페셜리스트 (MLS) …" at bounding box center [341, 211] width 463 height 77
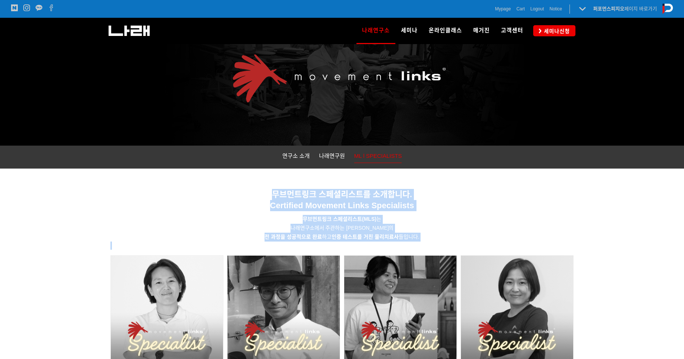
click at [431, 242] on p at bounding box center [341, 246] width 463 height 8
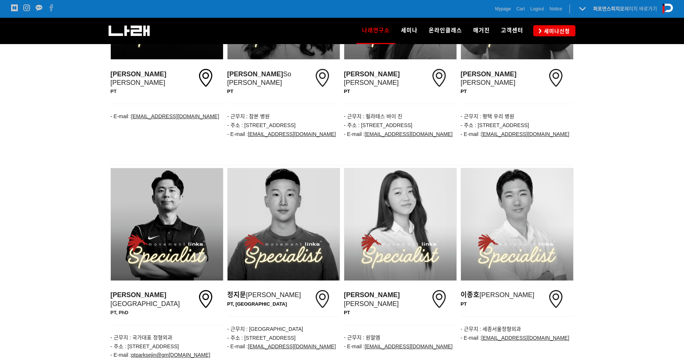
scroll to position [853, 0]
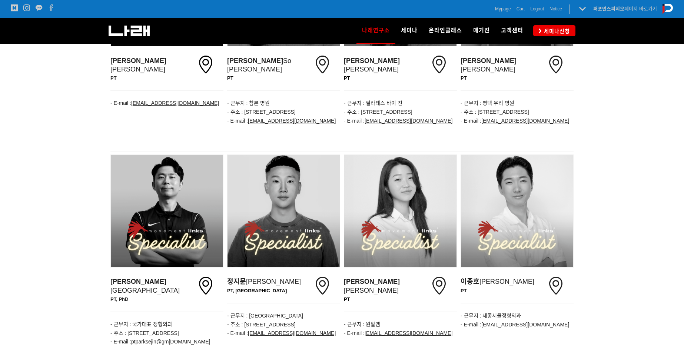
click at [75, 180] on div at bounding box center [342, 262] width 684 height 221
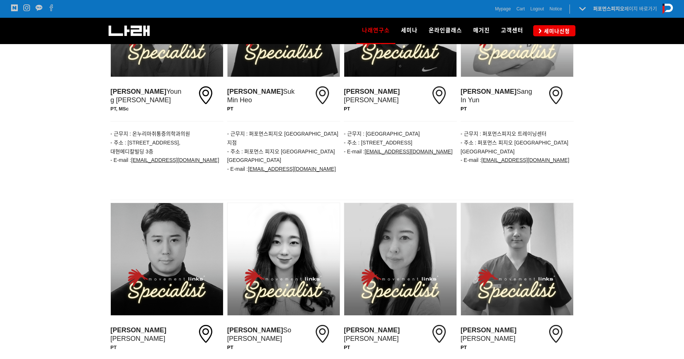
scroll to position [584, 0]
drag, startPoint x: 458, startPoint y: 302, endPoint x: 537, endPoint y: 308, distance: 78.8
click at [537, 308] on div "안재홍 Jae hong Ahn PT - E-mail : jaehonglove2@naver.com 황소진 So jin Hwang PT icon …" at bounding box center [342, 298] width 467 height 194
drag, startPoint x: 537, startPoint y: 308, endPoint x: 522, endPoint y: 311, distance: 14.7
click at [522, 344] on p "PT" at bounding box center [498, 348] width 74 height 8
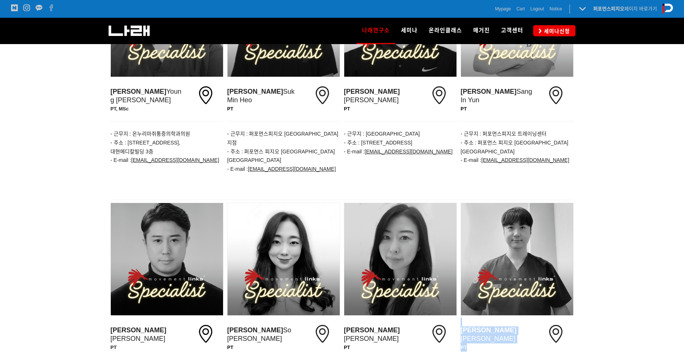
drag, startPoint x: 489, startPoint y: 311, endPoint x: 458, endPoint y: 302, distance: 31.6
click at [458, 302] on div "안재홍 Jae hong Ahn PT - E-mail : jaehonglove2@naver.com 황소진 So jin Hwang PT icon …" at bounding box center [342, 298] width 467 height 194
click at [460, 318] on div "홍석훈 Seok Hoon Hong PT" at bounding box center [498, 339] width 78 height 42
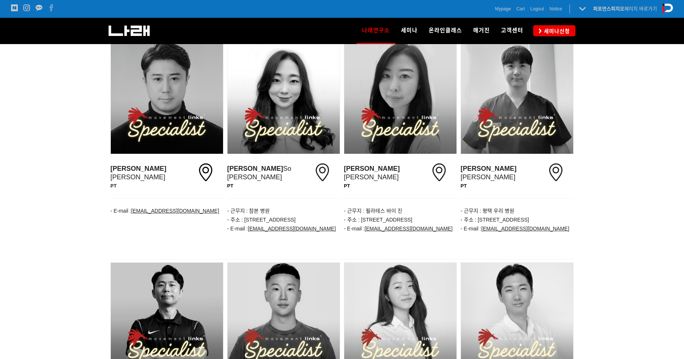
scroll to position [745, 0]
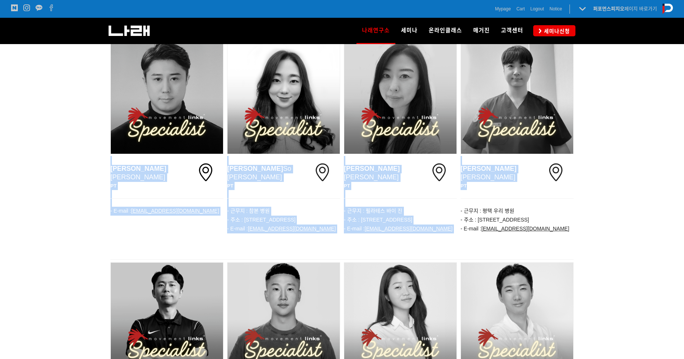
drag, startPoint x: 473, startPoint y: 149, endPoint x: 620, endPoint y: 91, distance: 158.1
click at [620, 91] on div "안재홍 Jae hong Ahn PT - E-mail : jaehonglove2@naver.com 황소진 So jin Hwang PT icon …" at bounding box center [342, 149] width 684 height 221
drag, startPoint x: 620, startPoint y: 91, endPoint x: 632, endPoint y: 93, distance: 11.7
click at [632, 93] on div at bounding box center [342, 149] width 684 height 221
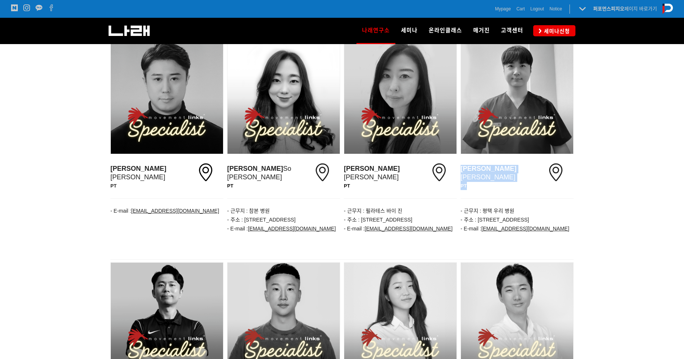
drag, startPoint x: 476, startPoint y: 154, endPoint x: 460, endPoint y: 142, distance: 19.6
click at [460, 156] on div "홍석훈 Seok Hoon Hong PT" at bounding box center [498, 177] width 78 height 42
drag, startPoint x: 460, startPoint y: 142, endPoint x: 467, endPoint y: 150, distance: 10.0
click at [467, 182] on p "PT" at bounding box center [498, 186] width 74 height 8
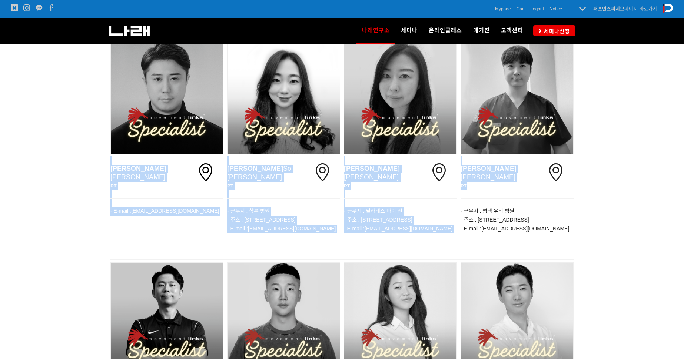
drag, startPoint x: 469, startPoint y: 150, endPoint x: 628, endPoint y: 126, distance: 160.8
click at [628, 126] on div "안재홍 Jae hong Ahn PT - E-mail : jaehonglove2@naver.com 황소진 So jin Hwang PT icon …" at bounding box center [342, 149] width 684 height 221
click at [628, 126] on div at bounding box center [342, 149] width 684 height 221
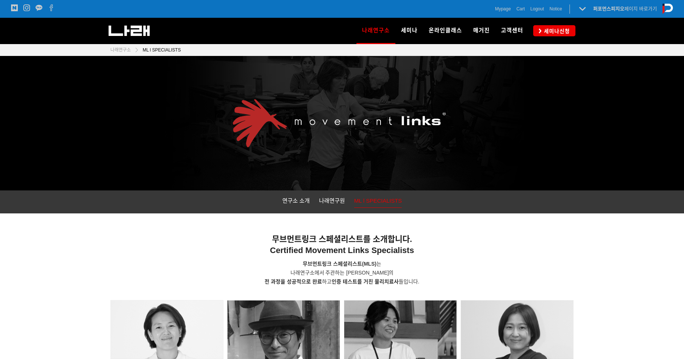
scroll to position [0, 0]
drag, startPoint x: 370, startPoint y: 284, endPoint x: 302, endPoint y: 258, distance: 73.4
click at [302, 258] on div "무브먼트링크 스페셜리스트를 소개합니다. Certified Movement Links Specialists 무브먼트링크 스페셜리스트 (MLS) …" at bounding box center [341, 256] width 463 height 77
click at [251, 259] on div "무브먼트링크 스페셜리스트를 소개합니다. Certified Movement Links Specialists 무브먼트링크 스페셜리스트 (MLS) …" at bounding box center [341, 256] width 463 height 77
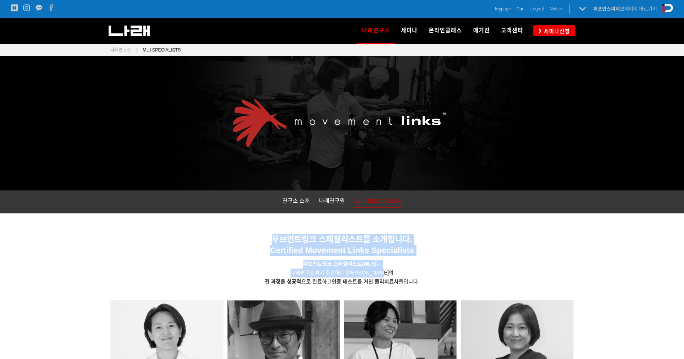
drag, startPoint x: 252, startPoint y: 235, endPoint x: 430, endPoint y: 278, distance: 183.2
click at [430, 278] on div "무브먼트링크 스페셜리스트를 소개합니다. Certified Movement Links Specialists 무브먼트링크 스페셜리스트 (MLS) …" at bounding box center [341, 256] width 463 height 77
drag, startPoint x: 430, startPoint y: 278, endPoint x: 426, endPoint y: 278, distance: 4.1
click at [426, 278] on p "무브먼트링크 스페셜리스트 (MLS) 는 나래연구소에서 주관하는 무브먼트링크 세미나의 전 과정을 성공적으로 완료 하고 인증 테스트를 거친 물리치…" at bounding box center [341, 273] width 463 height 26
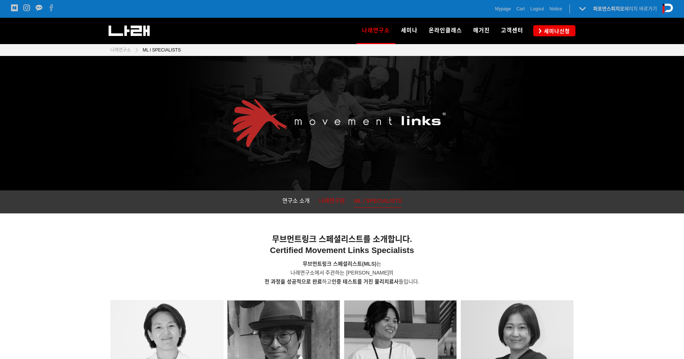
click at [340, 202] on span "나래연구원" at bounding box center [332, 201] width 26 height 6
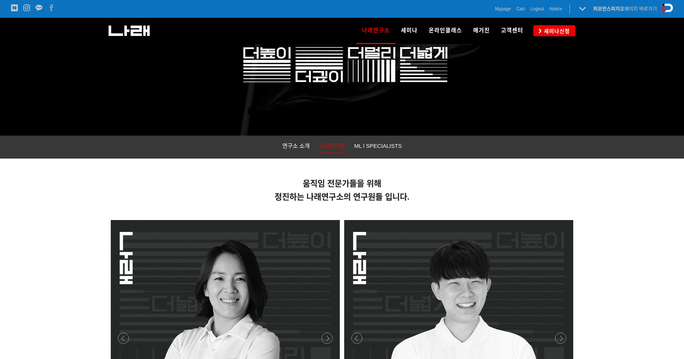
scroll to position [54, 0]
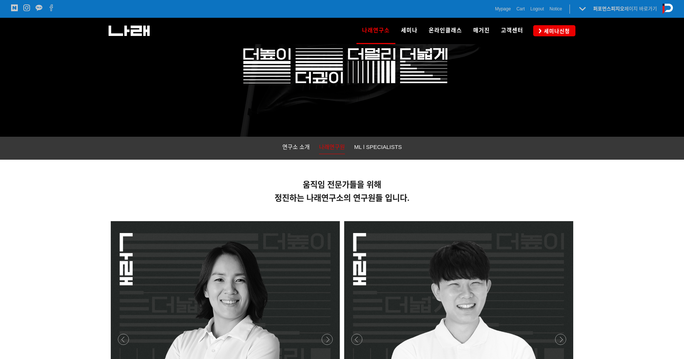
click at [289, 154] on div "연구소 소개 나래연구원 ML l SPECIALISTS" at bounding box center [342, 148] width 474 height 23
click at [288, 147] on span "연구소 소개" at bounding box center [295, 147] width 27 height 6
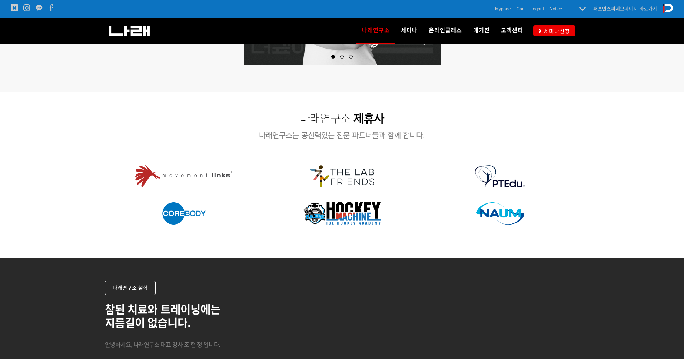
scroll to position [862, 0]
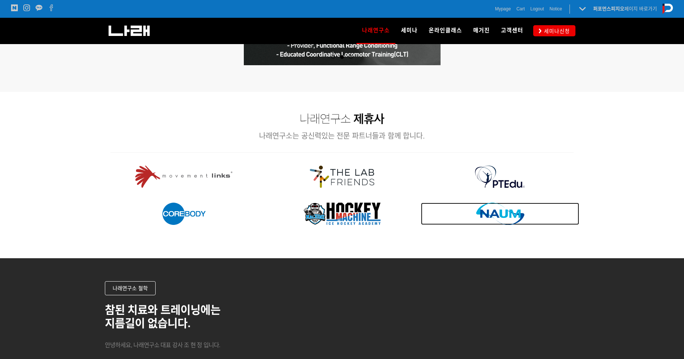
click at [499, 215] on img at bounding box center [500, 214] width 48 height 22
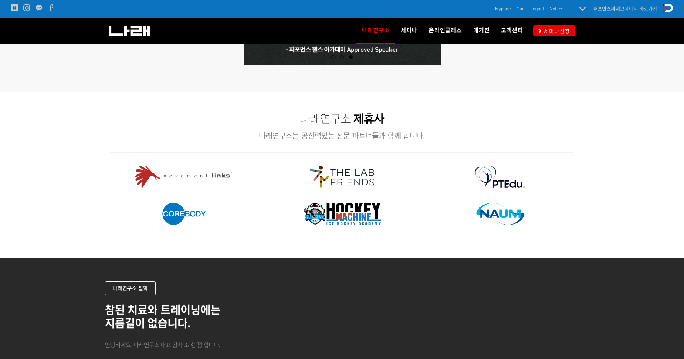
click at [352, 173] on img at bounding box center [342, 177] width 64 height 22
click at [502, 182] on img at bounding box center [500, 177] width 50 height 22
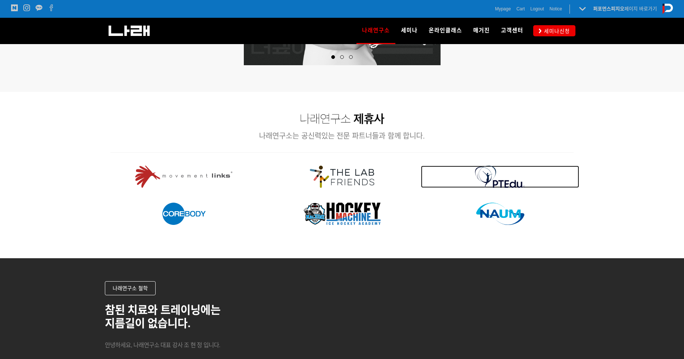
click at [505, 176] on img at bounding box center [500, 177] width 50 height 22
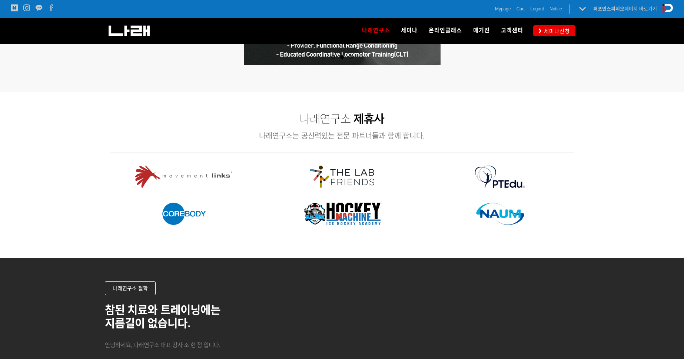
click at [346, 191] on div at bounding box center [342, 176] width 158 height 37
click at [343, 178] on img at bounding box center [342, 177] width 64 height 22
click at [350, 219] on img at bounding box center [341, 214] width 77 height 22
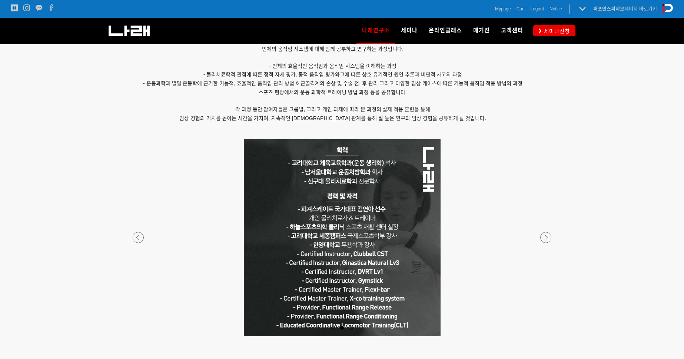
scroll to position [592, 0]
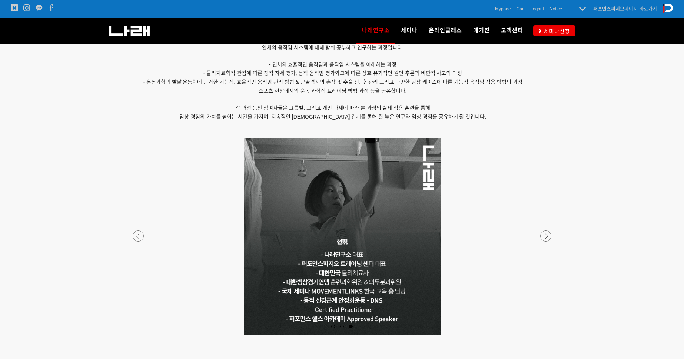
click at [547, 335] on div at bounding box center [341, 335] width 437 height 0
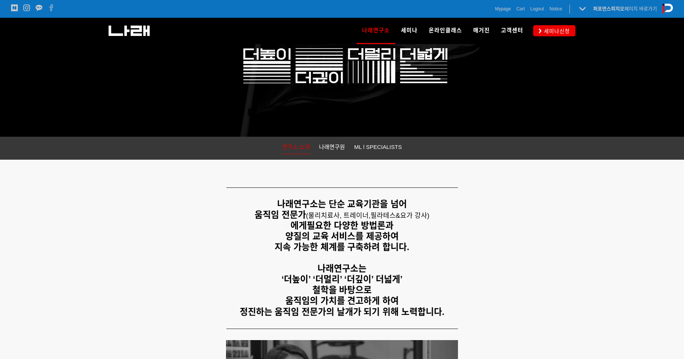
scroll to position [54, 0]
click at [344, 145] on span "나래연구원" at bounding box center [332, 147] width 26 height 6
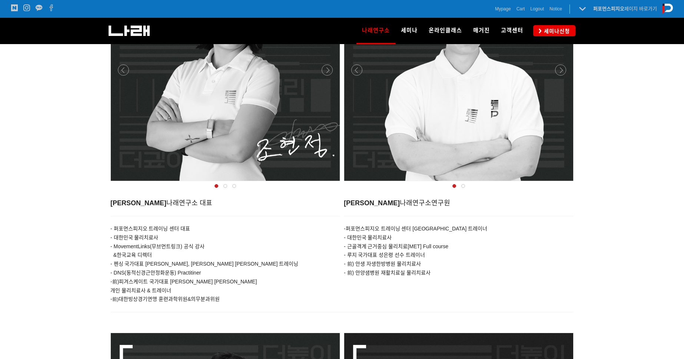
scroll to position [269, 0]
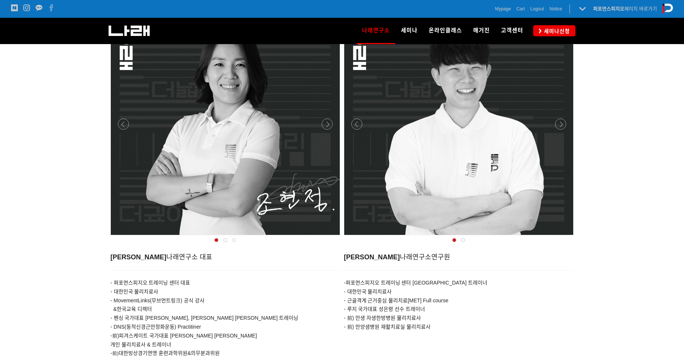
click at [565, 237] on div at bounding box center [458, 237] width 233 height 0
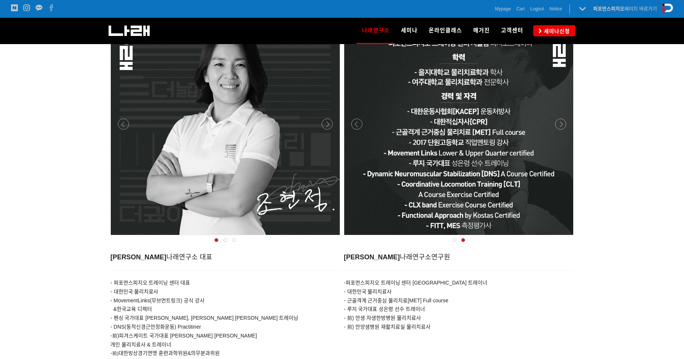
click at [565, 237] on div at bounding box center [458, 237] width 233 height 0
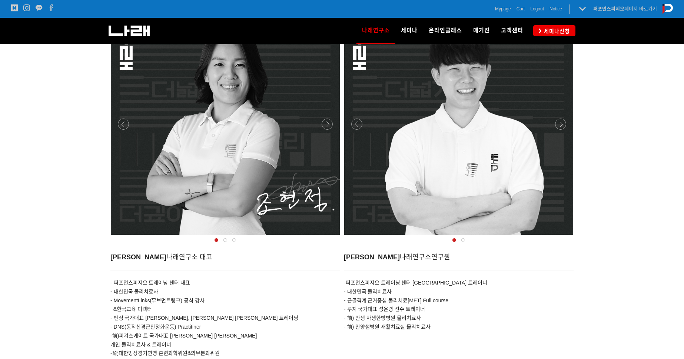
click at [565, 237] on div at bounding box center [458, 237] width 233 height 0
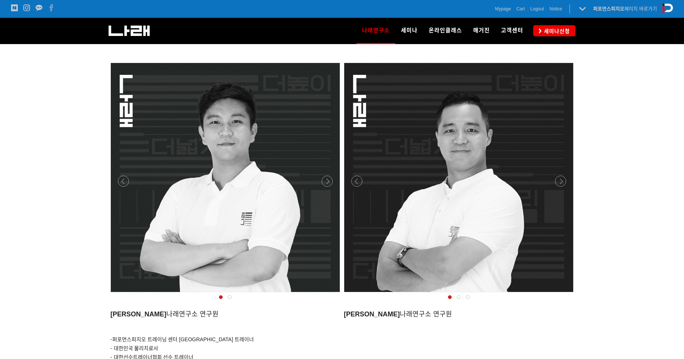
scroll to position [592, 0]
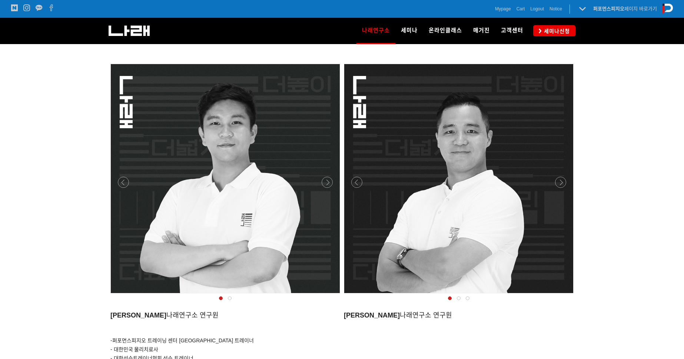
click at [326, 295] on div at bounding box center [225, 295] width 233 height 0
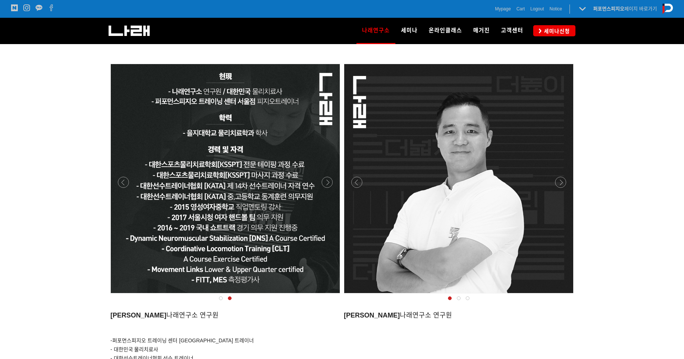
click at [577, 186] on div "[PERSON_NAME] [PERSON_NAME]구소 연구원 - 퍼포먼스피지오 트레이닝 센터 [GEOGRAPHIC_DATA] 트레이너 - 대한…" at bounding box center [342, 225] width 474 height 365
click at [559, 295] on div at bounding box center [458, 295] width 233 height 0
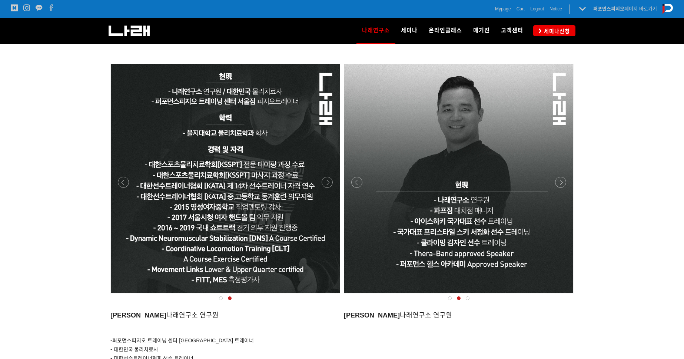
click at [561, 295] on div at bounding box center [458, 295] width 233 height 0
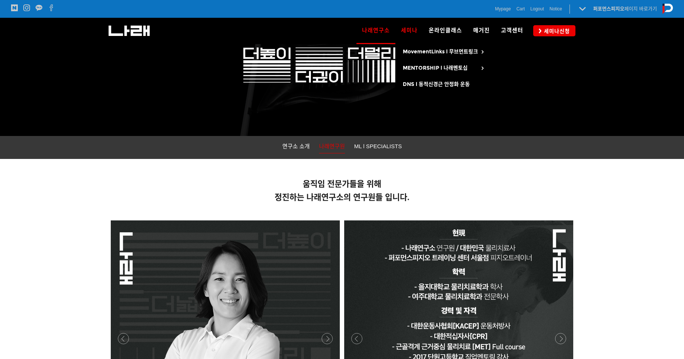
scroll to position [54, 0]
